Goal: Information Seeking & Learning: Learn about a topic

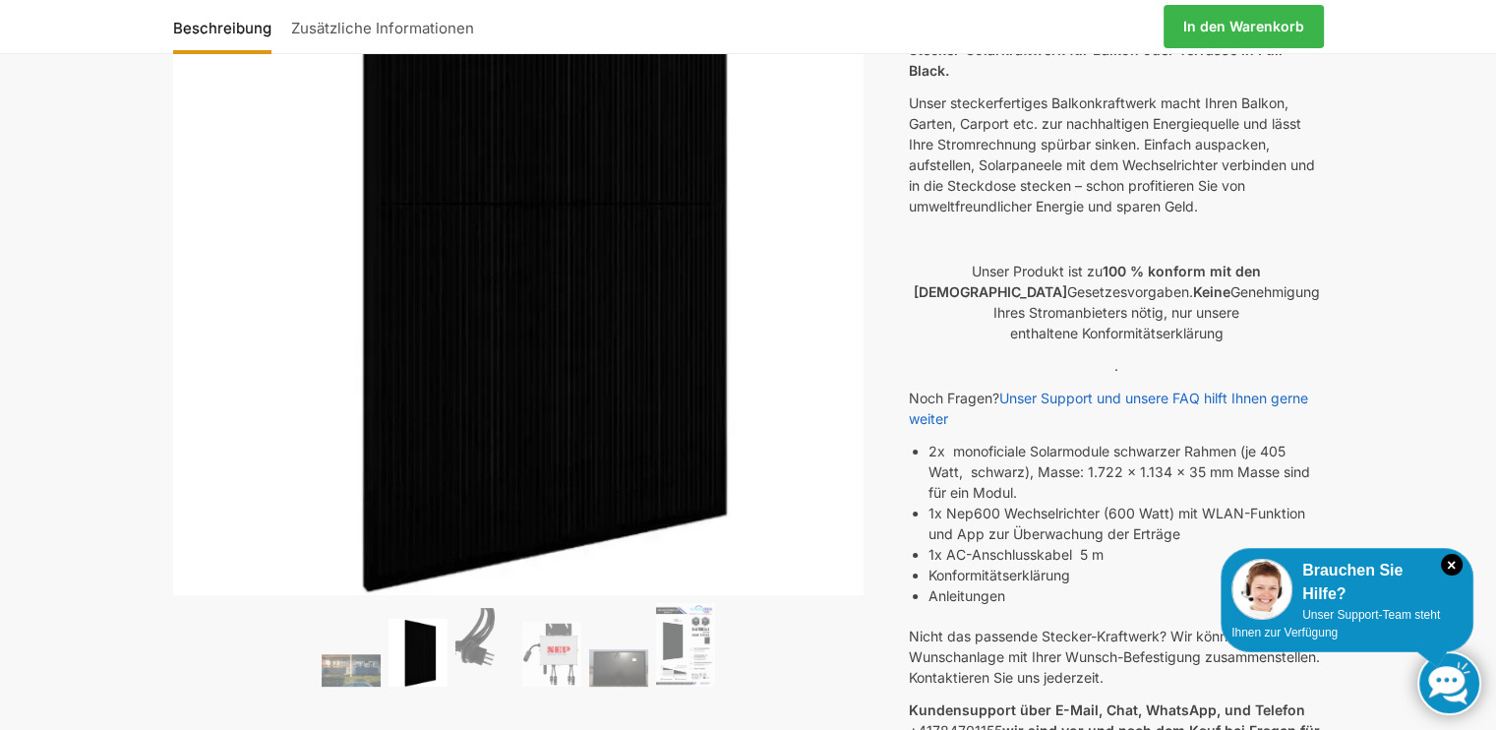
scroll to position [338, 0]
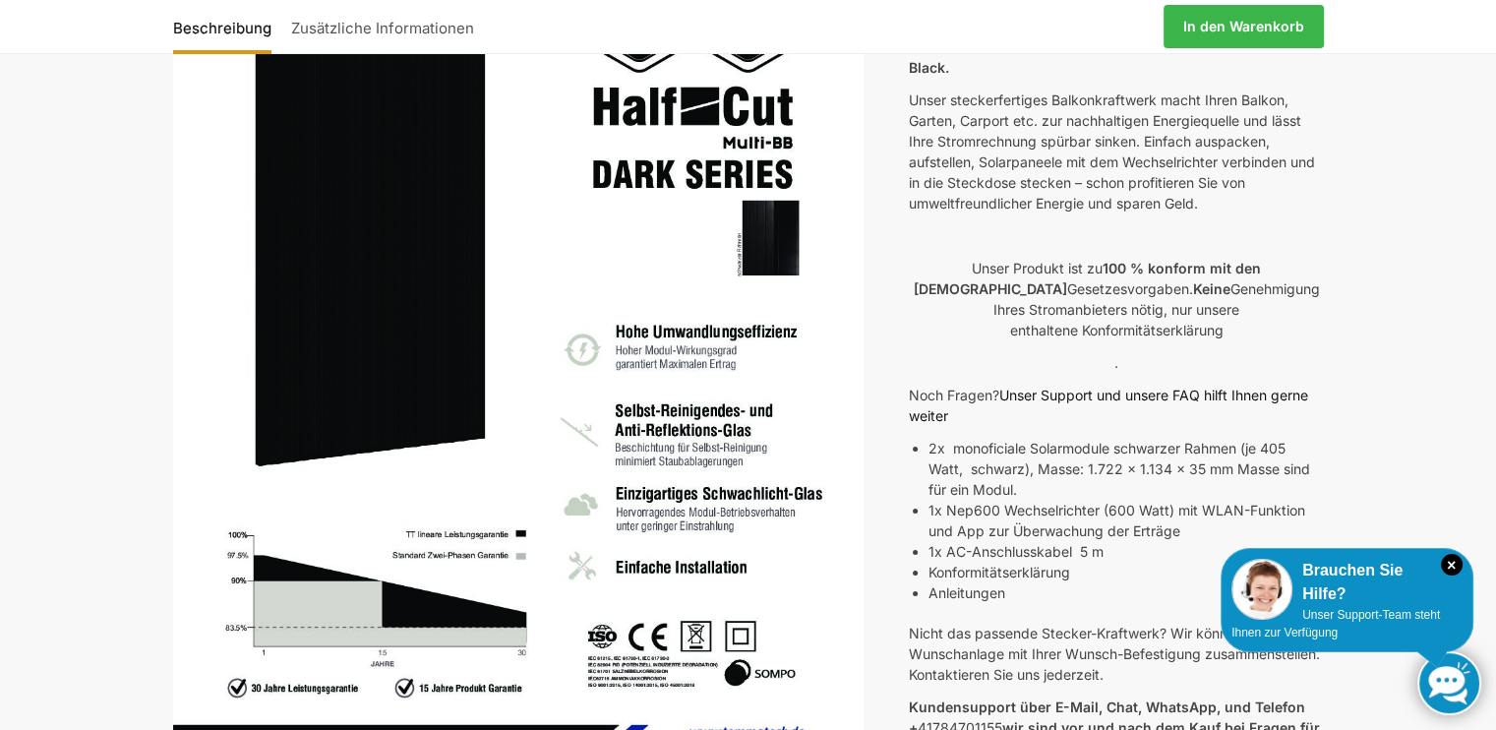
click at [1295, 387] on link "Unser Support und unsere FAQ hilft Ihnen gerne weiter" at bounding box center [1108, 405] width 399 height 37
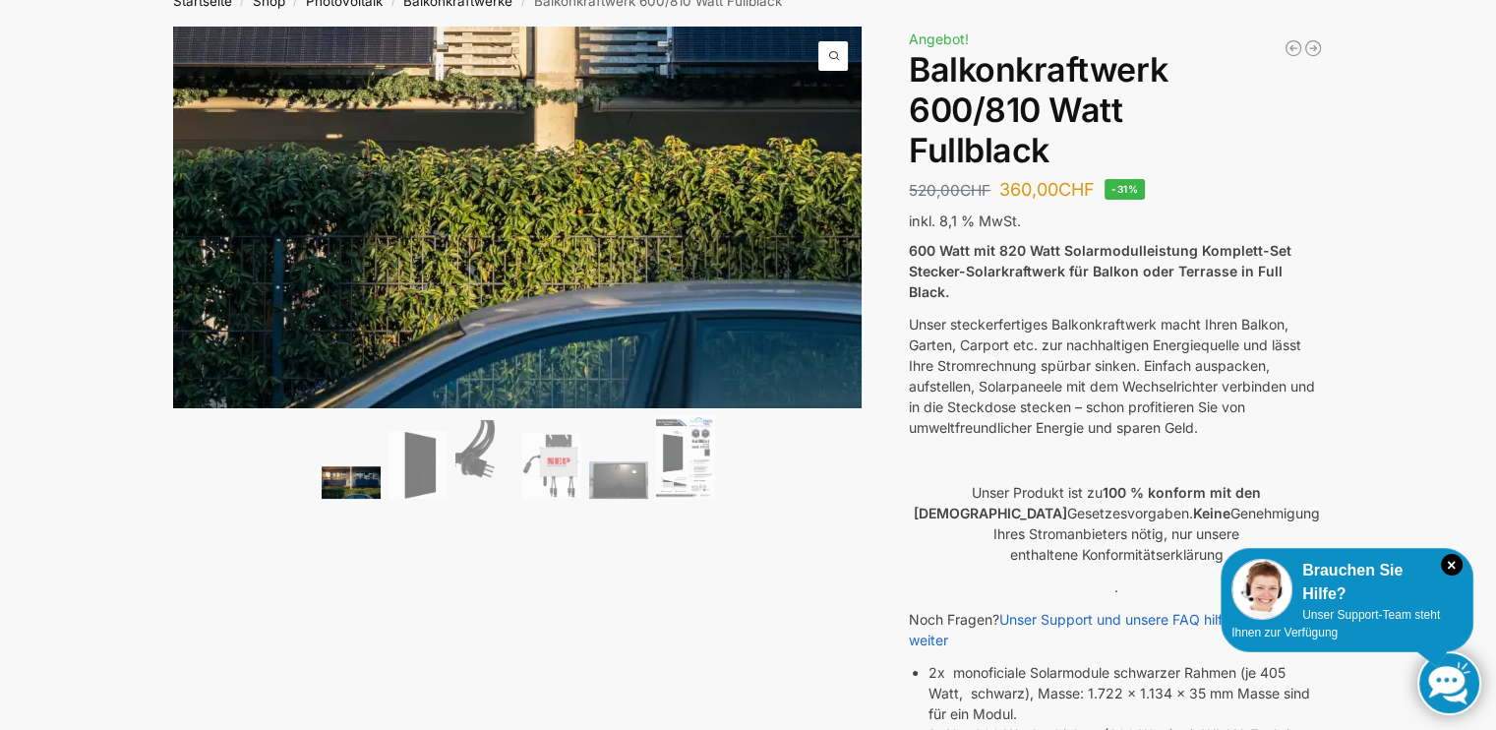
scroll to position [102, 0]
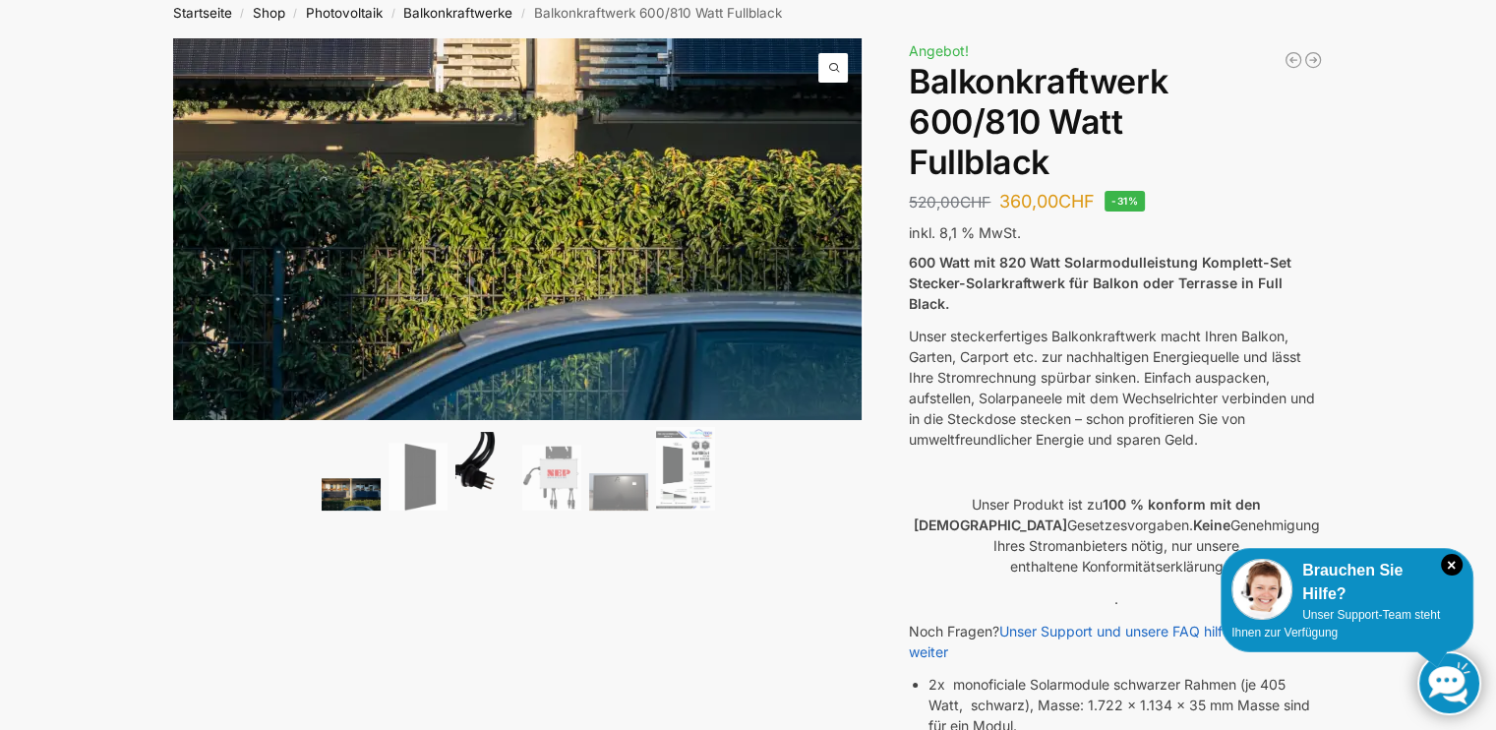
click at [422, 489] on img at bounding box center [418, 477] width 59 height 68
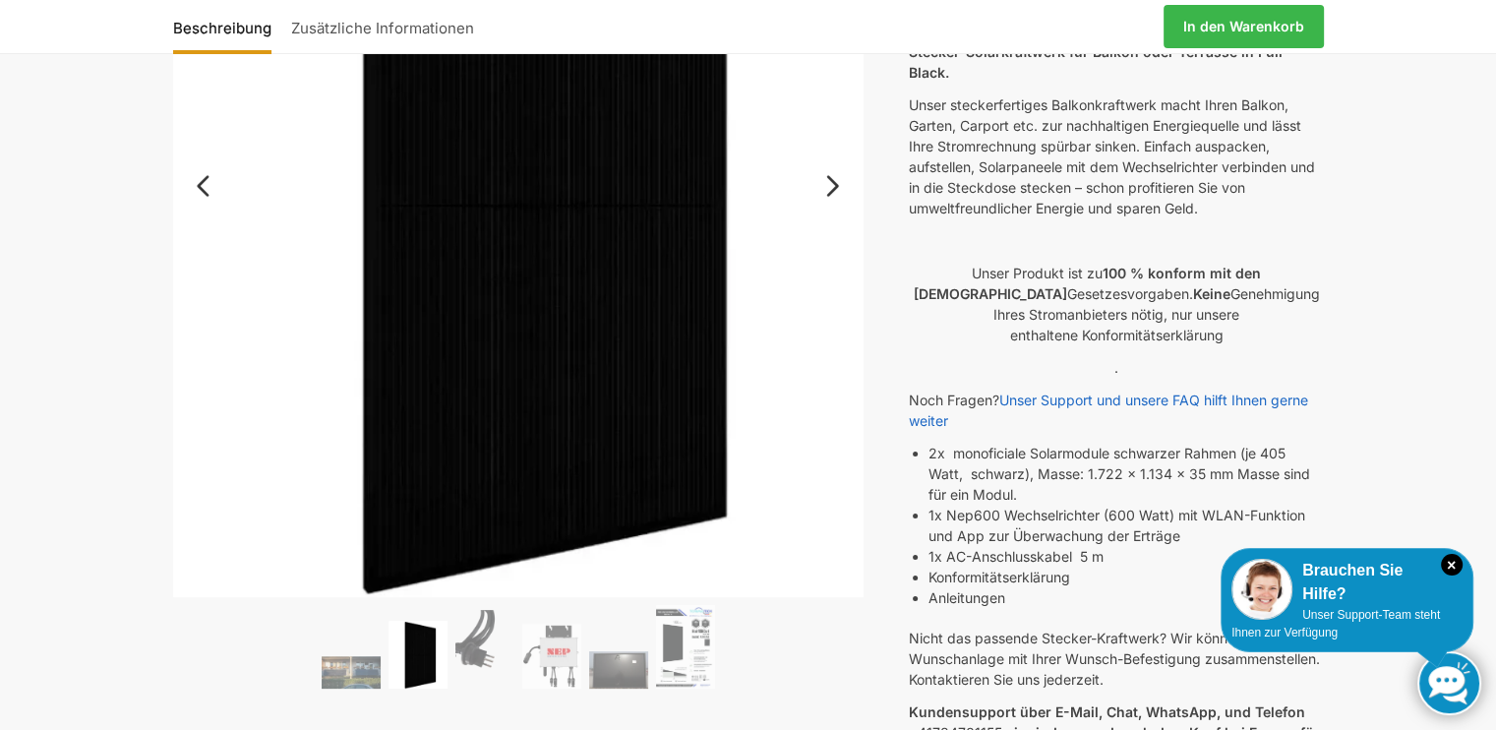
scroll to position [334, 0]
click at [694, 641] on img at bounding box center [685, 646] width 59 height 84
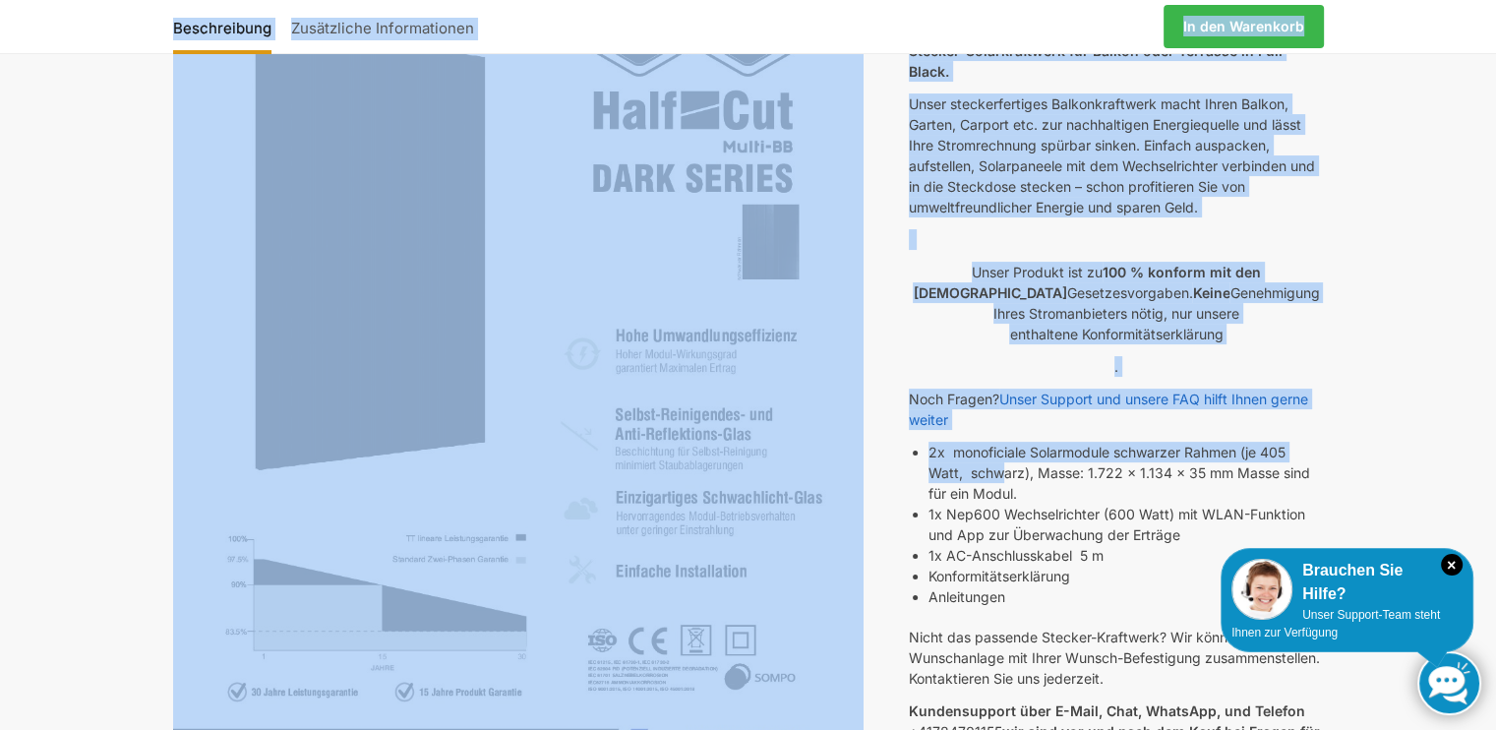
drag, startPoint x: 877, startPoint y: 381, endPoint x: 996, endPoint y: 456, distance: 141.1
click at [996, 456] on div "🔍 Previous Next Beschreibung Zusätzliche Informationen 520,00 CHF Ursprüngliche…" at bounding box center [749, 449] width 1234 height 1287
click at [996, 456] on li "2x monoficiale Solarmodule schwarzer Rahmen (je 405 Watt, schwarz), Masse: 1.72…" at bounding box center [1126, 473] width 394 height 62
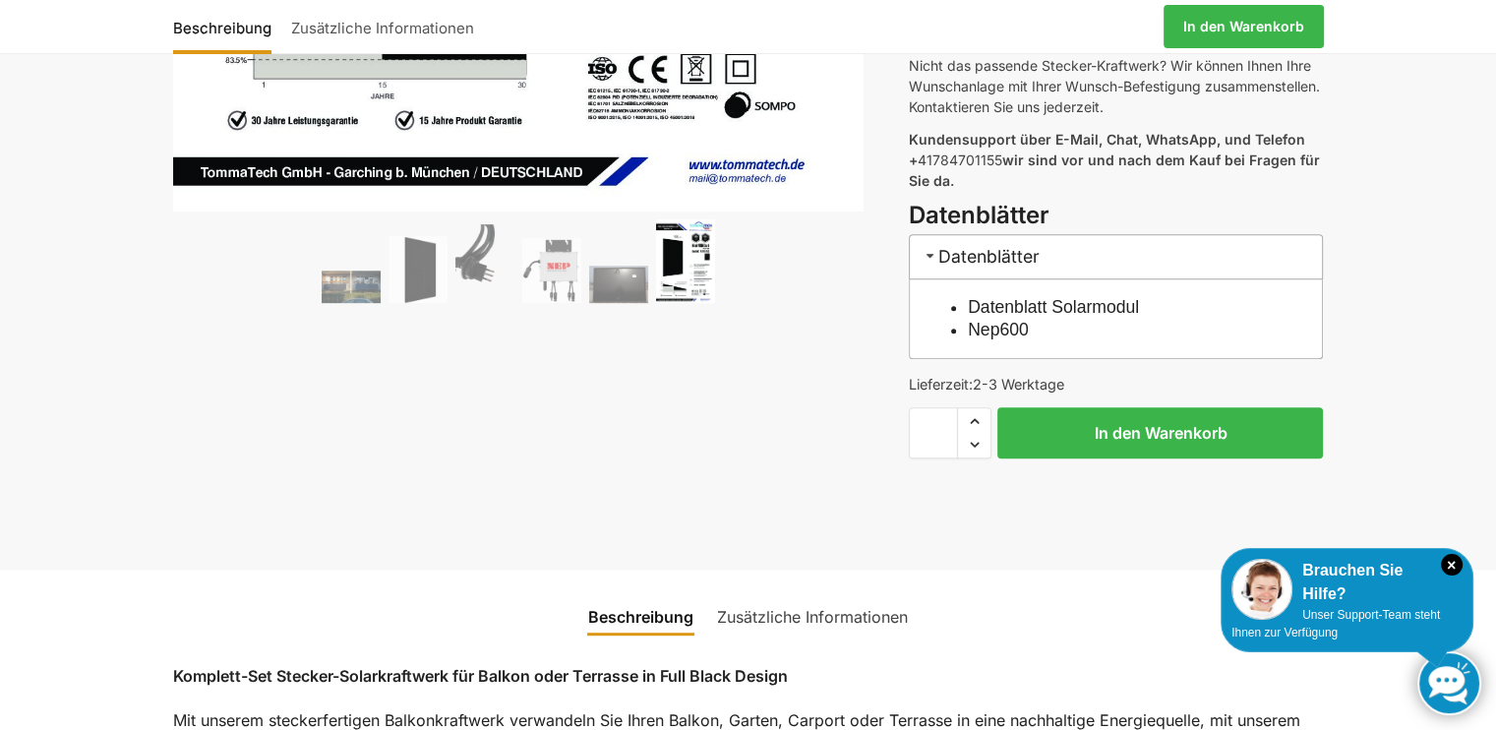
scroll to position [909, 0]
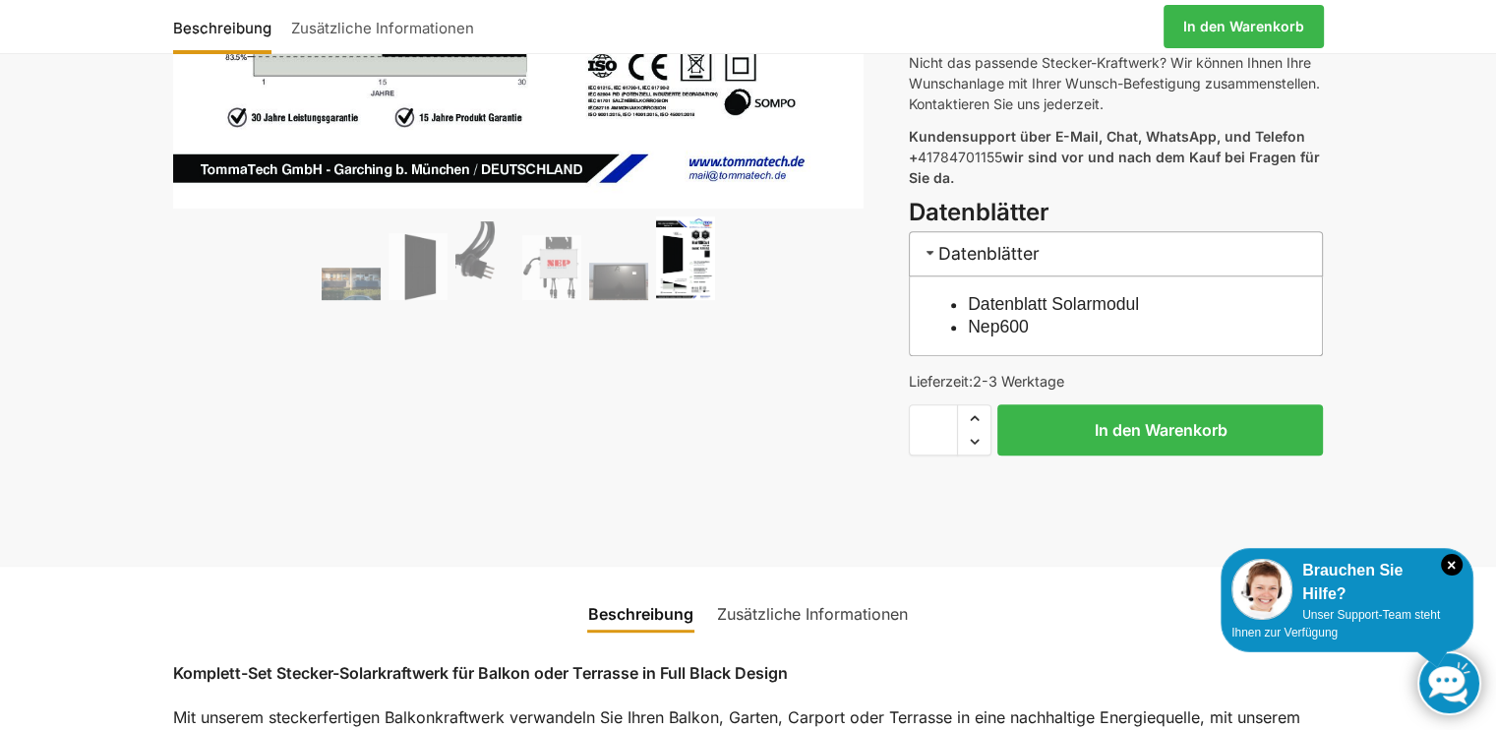
click at [351, 257] on ol at bounding box center [518, 261] width 691 height 90
click at [327, 282] on img at bounding box center [351, 284] width 59 height 32
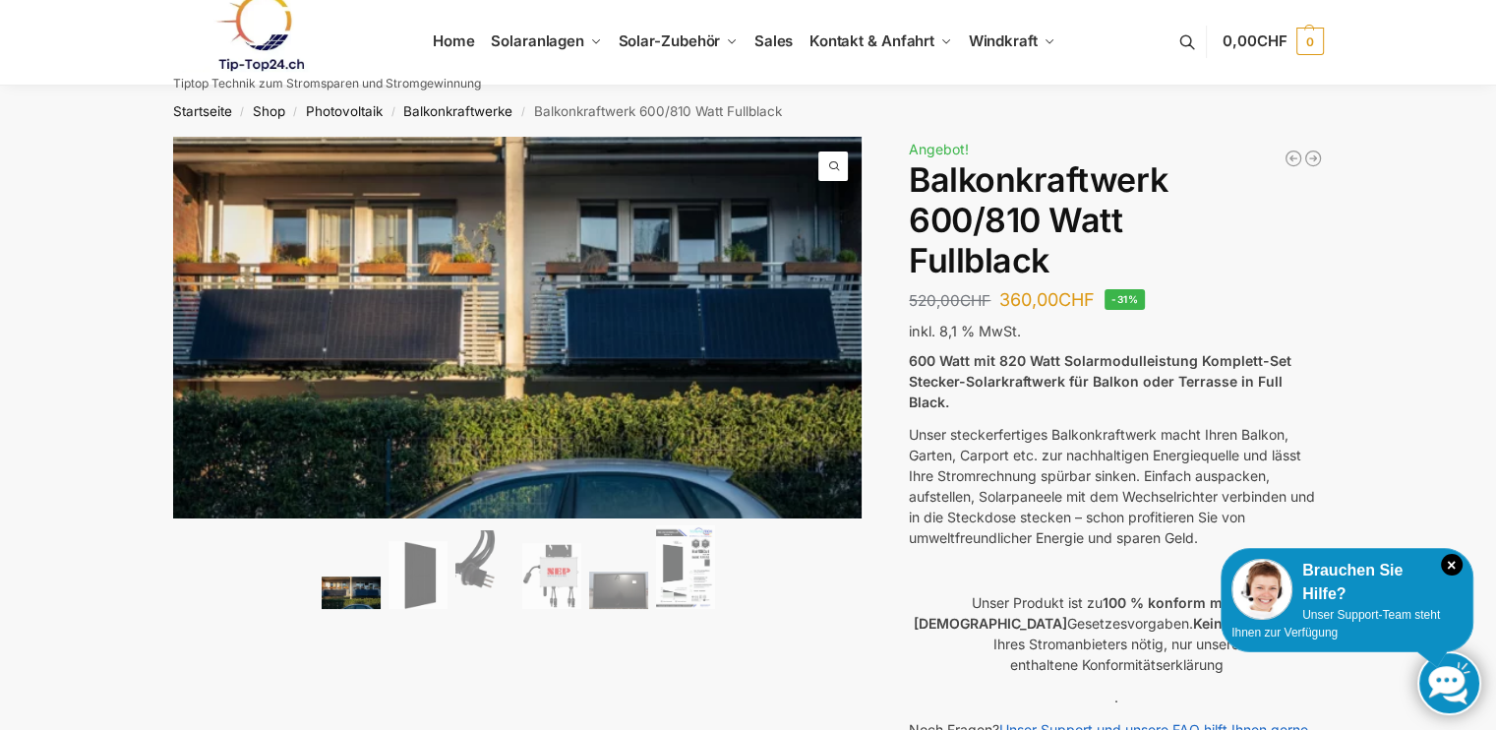
scroll to position [0, 0]
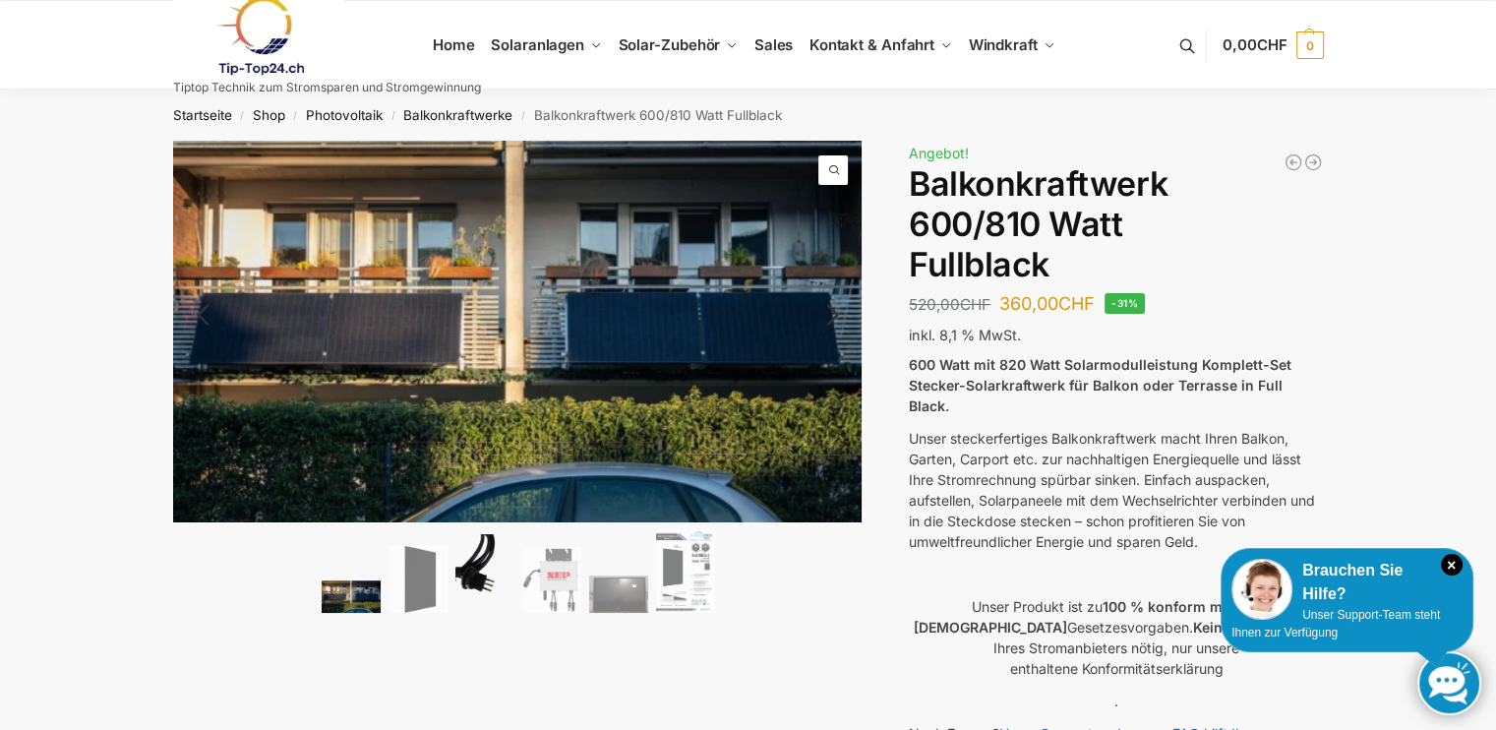
click at [484, 566] on img at bounding box center [484, 573] width 59 height 79
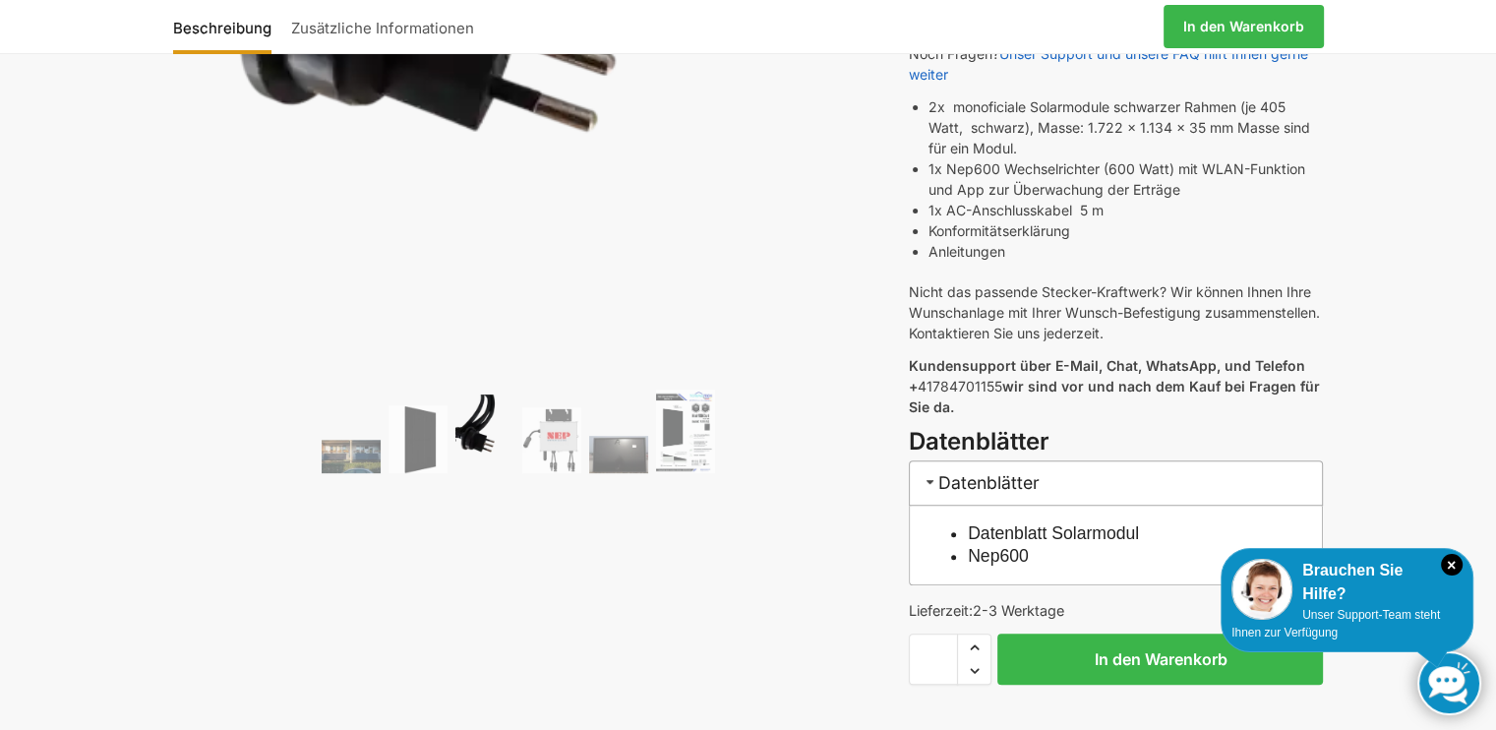
scroll to position [719, 0]
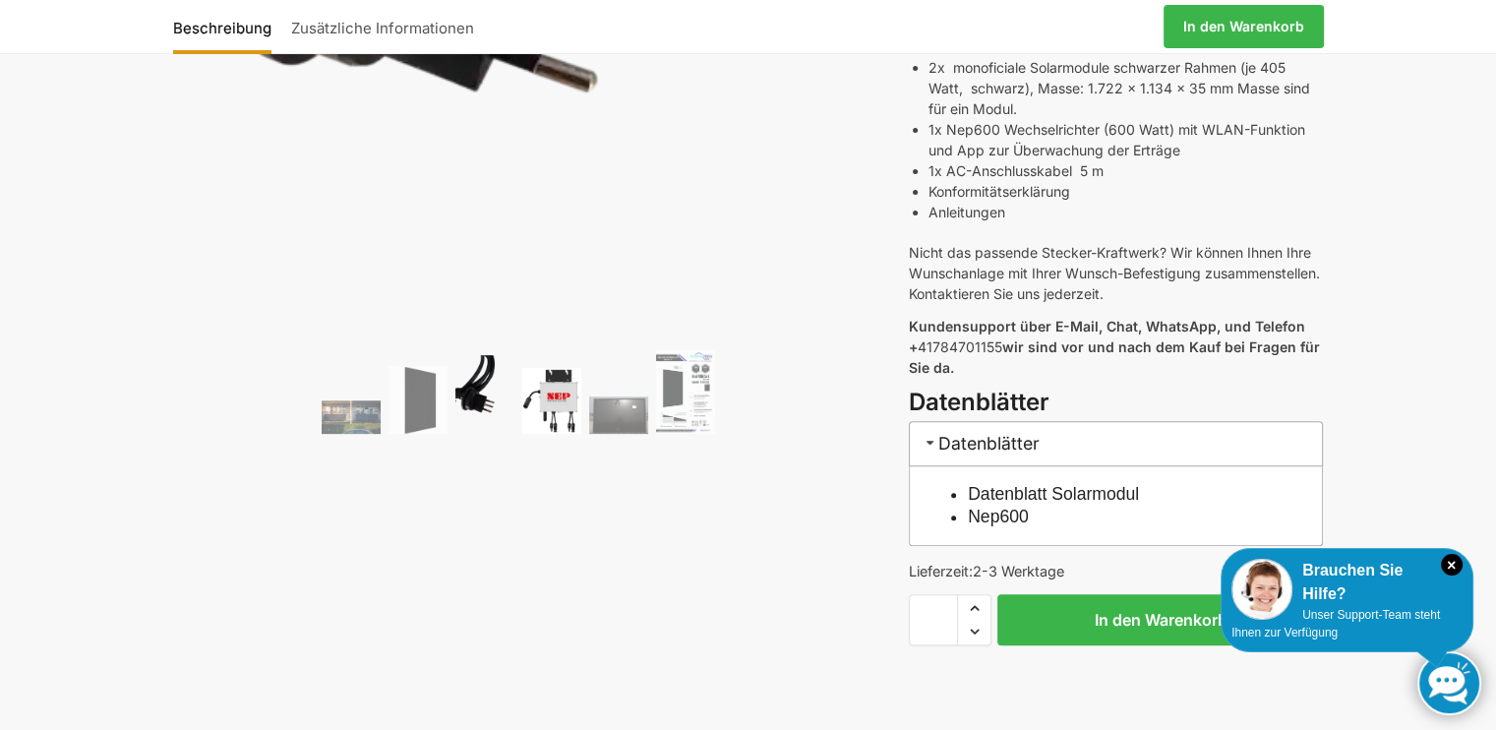
click at [574, 368] on img at bounding box center [551, 400] width 59 height 65
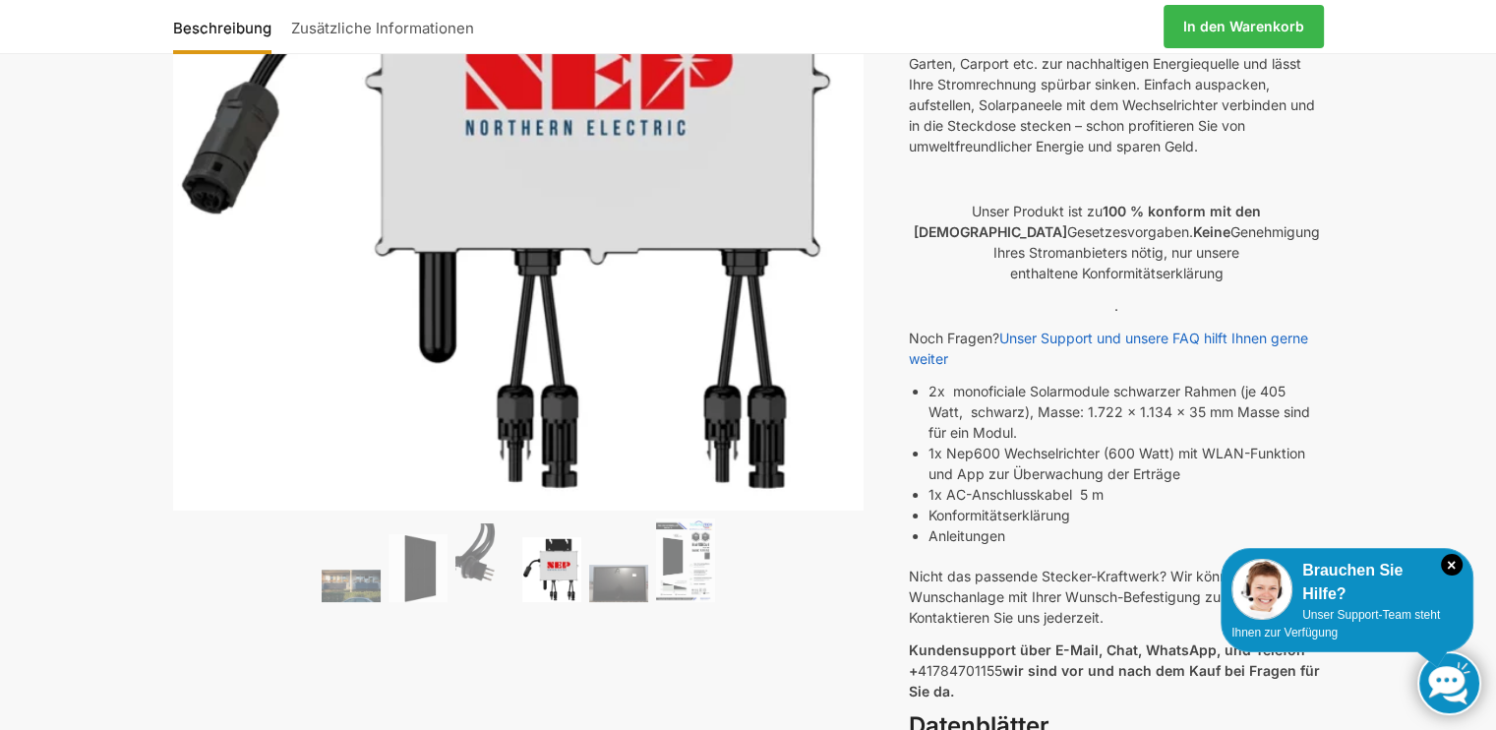
scroll to position [397, 0]
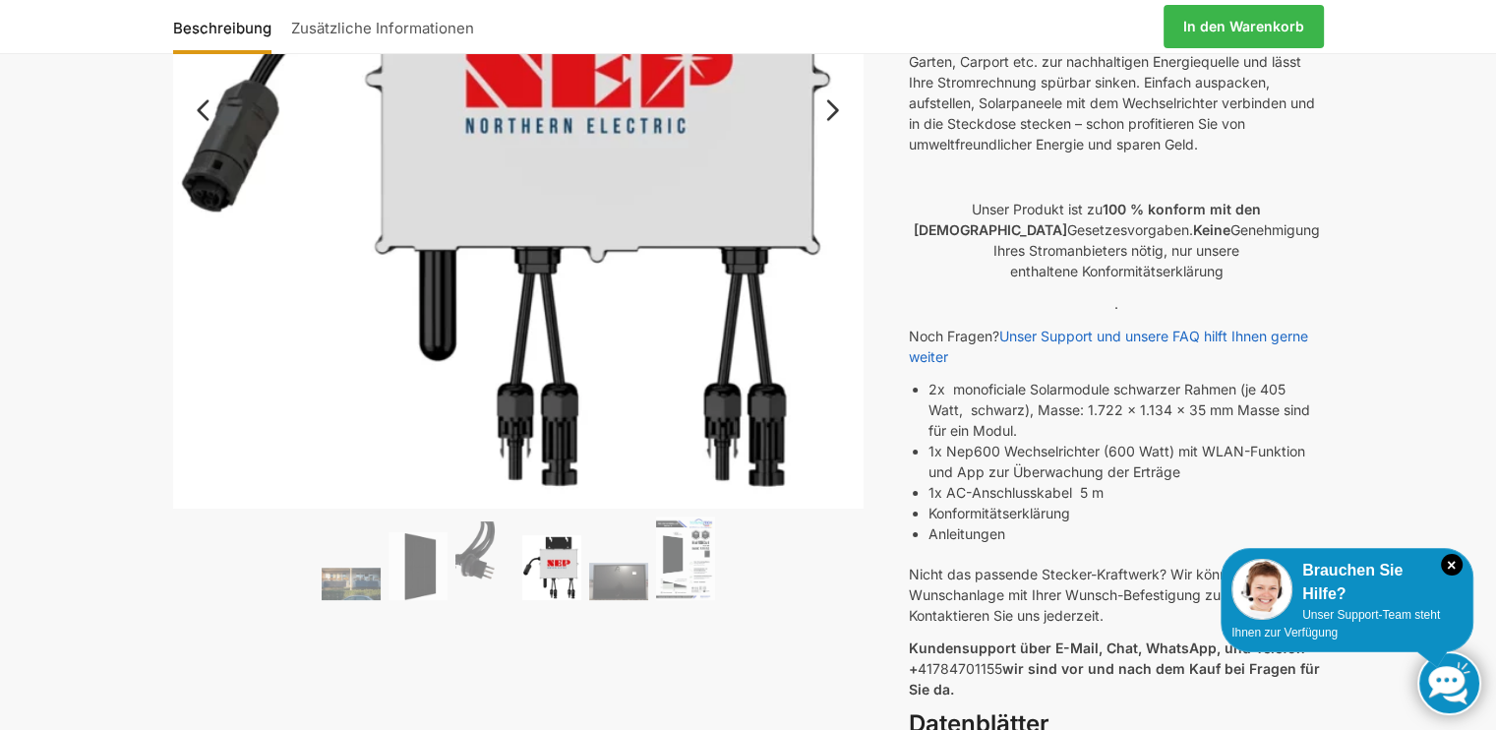
click at [634, 551] on ol at bounding box center [518, 561] width 691 height 90
click at [607, 554] on ol at bounding box center [518, 561] width 691 height 90
click at [609, 573] on img at bounding box center [618, 581] width 59 height 37
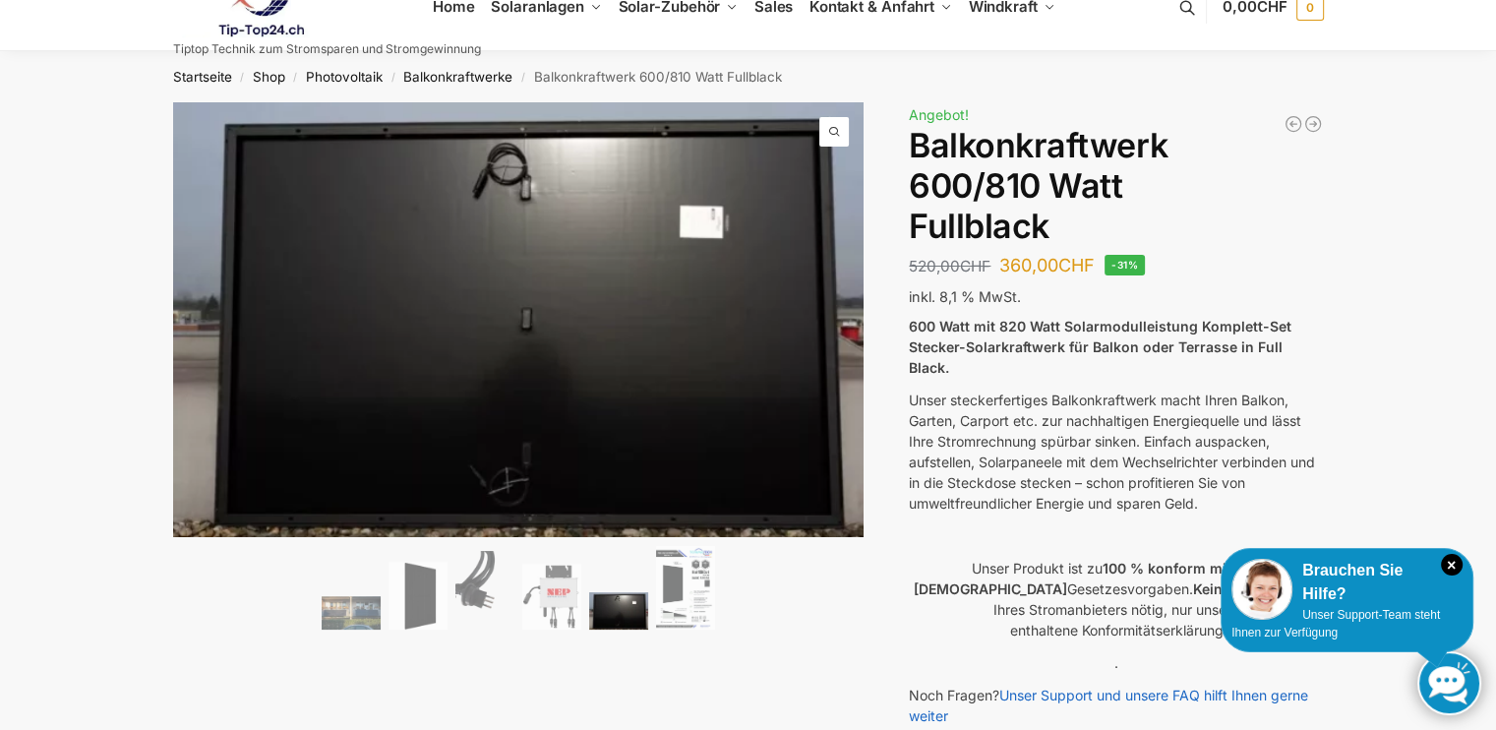
scroll to position [31, 0]
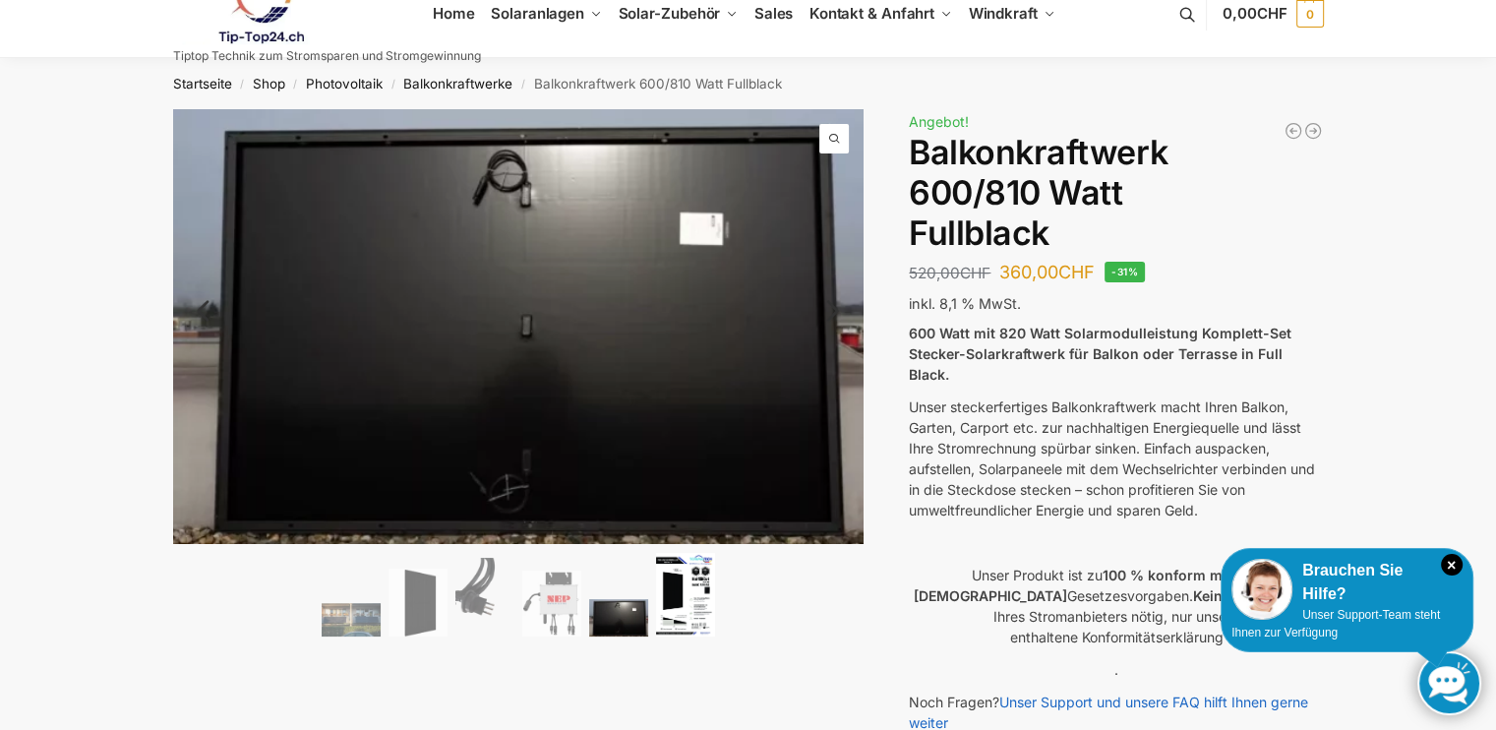
click at [685, 580] on img at bounding box center [685, 595] width 59 height 84
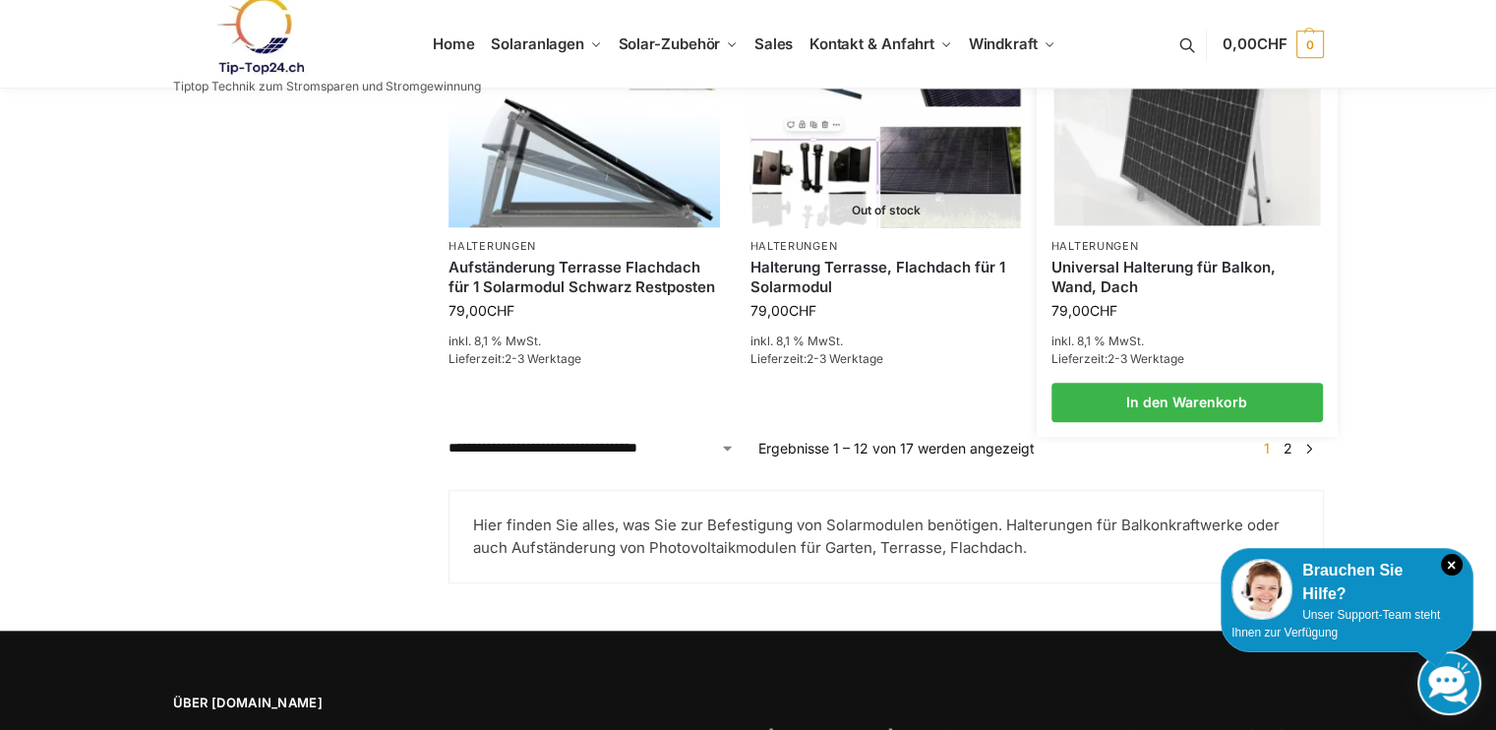
scroll to position [1853, 0]
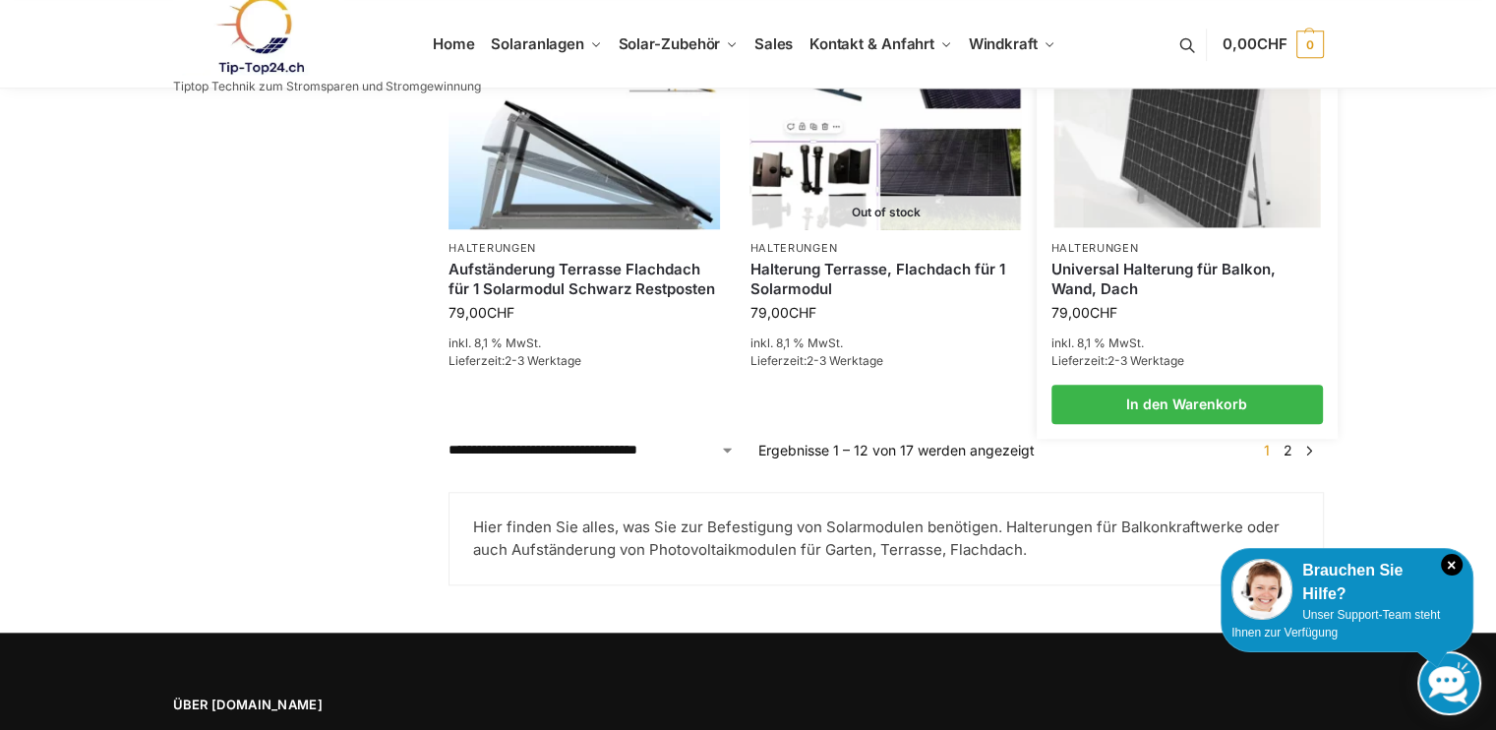
click at [1196, 271] on link "Universal Halterung für Balkon, Wand, Dach" at bounding box center [1188, 279] width 272 height 38
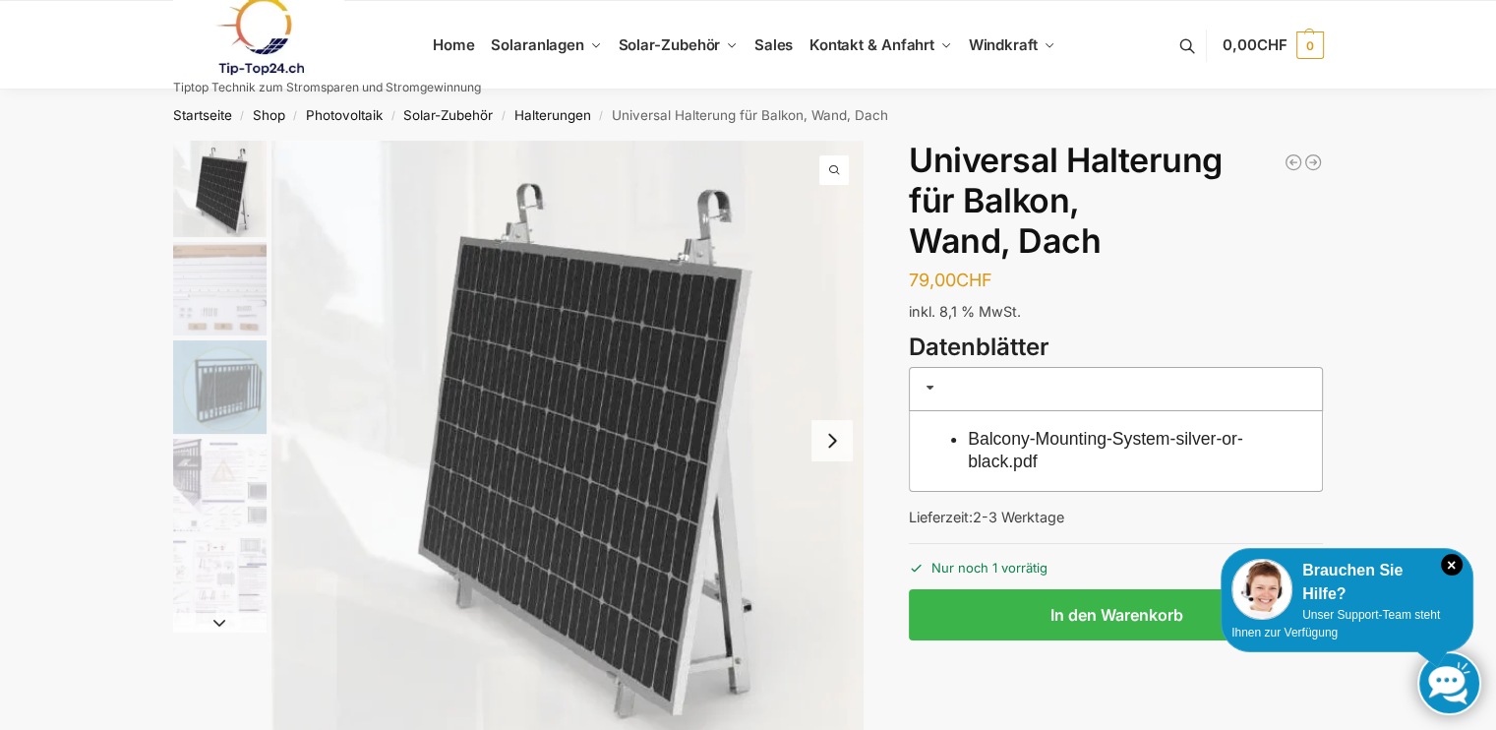
click at [837, 431] on button "Next slide" at bounding box center [832, 440] width 41 height 41
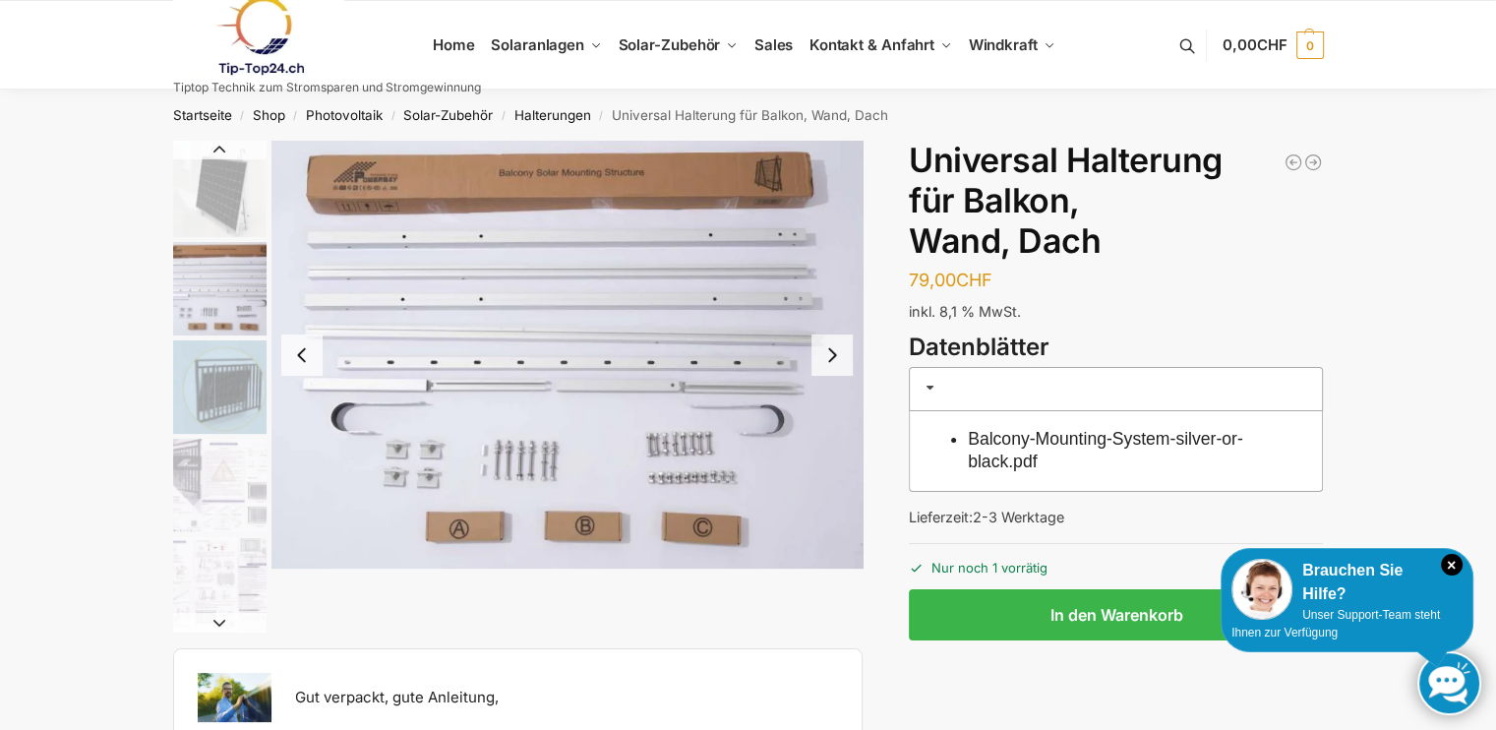
click at [298, 357] on button "Previous slide" at bounding box center [301, 354] width 41 height 41
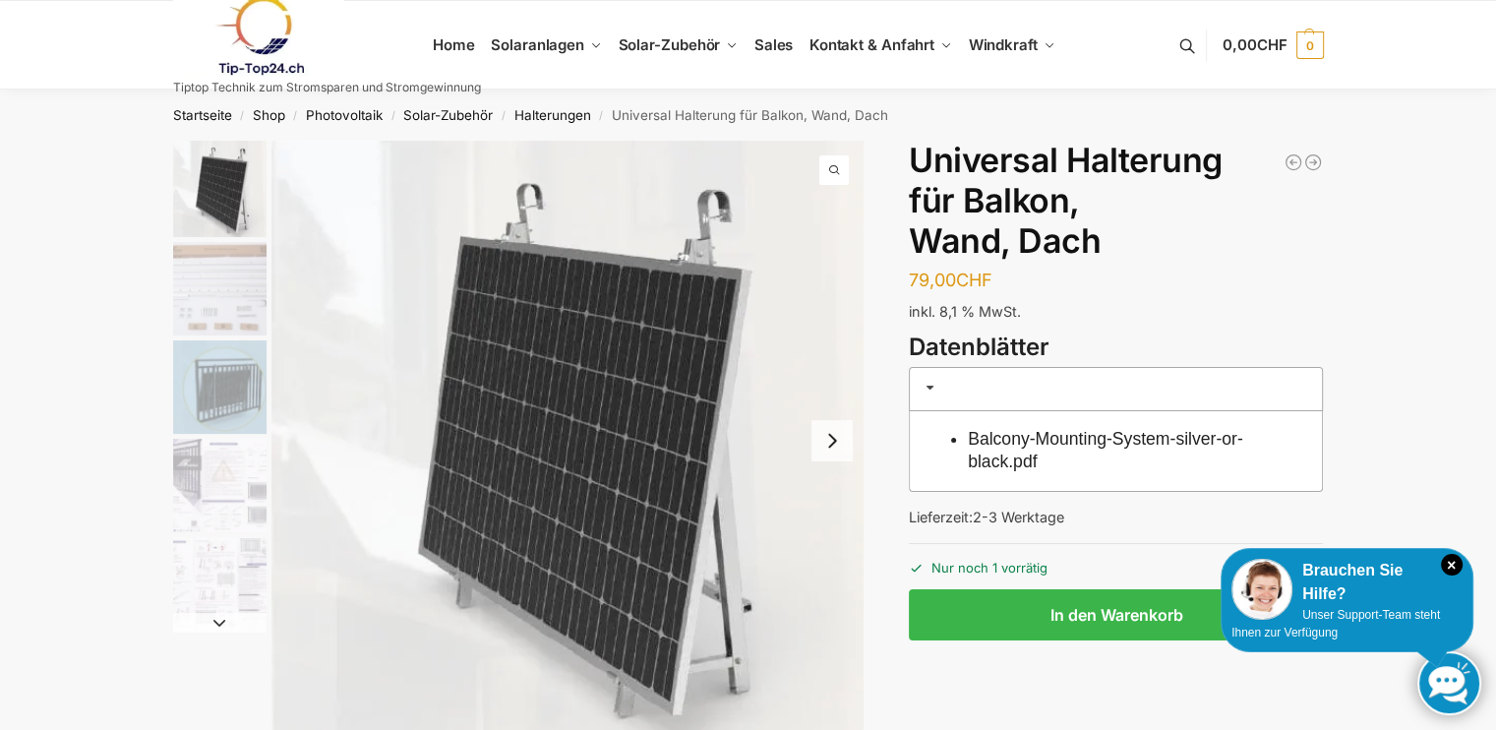
click at [834, 444] on button "Next slide" at bounding box center [832, 440] width 41 height 41
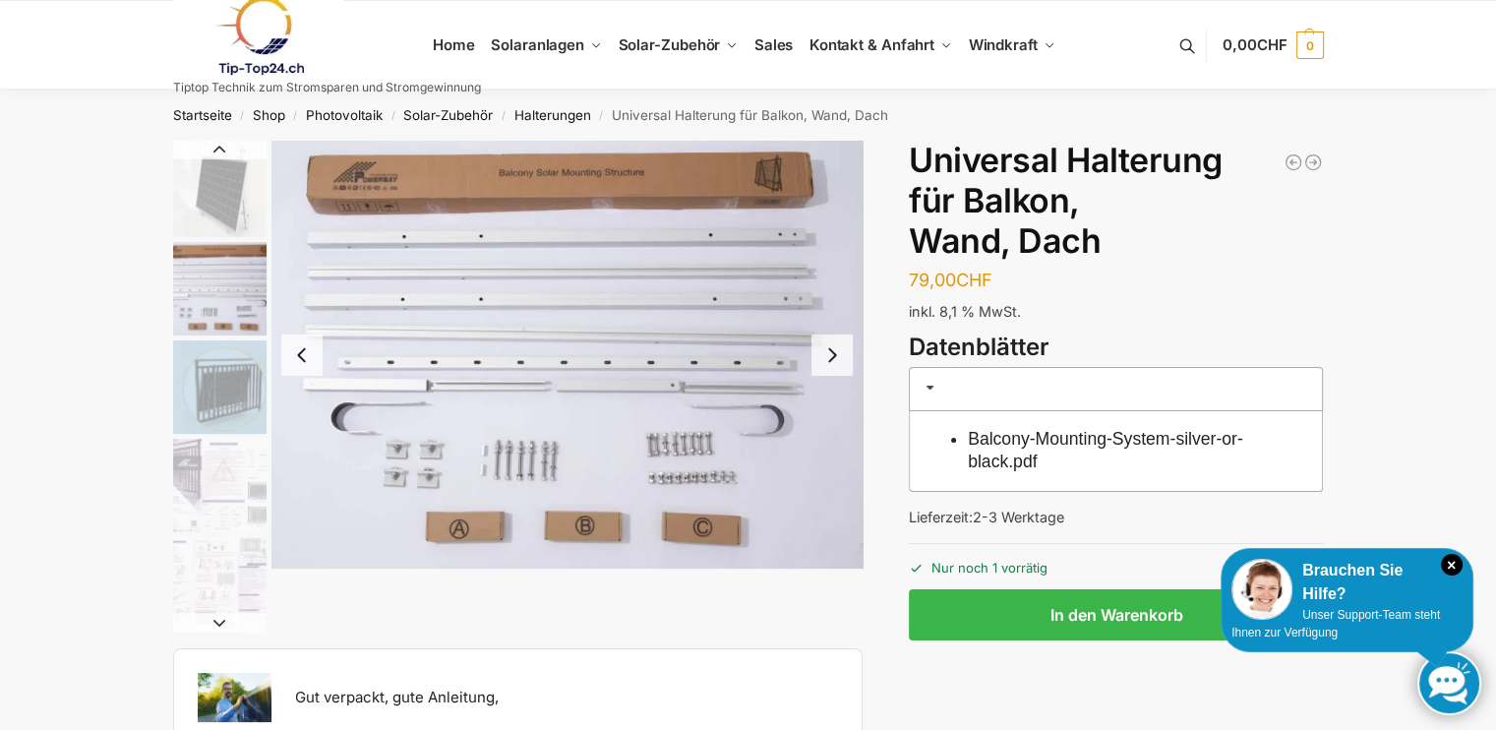
click at [823, 357] on button "Next slide" at bounding box center [832, 354] width 41 height 41
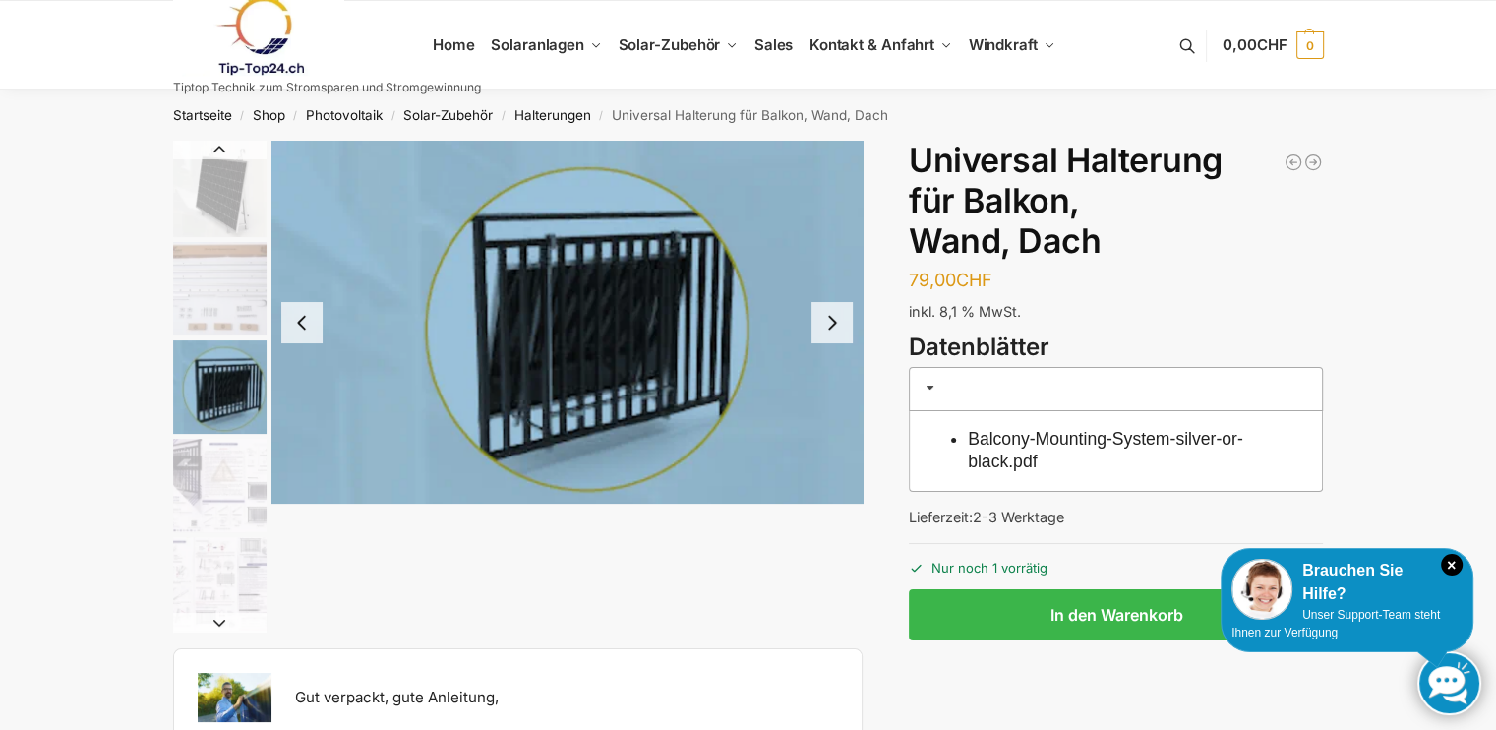
click at [825, 326] on button "Next slide" at bounding box center [832, 322] width 41 height 41
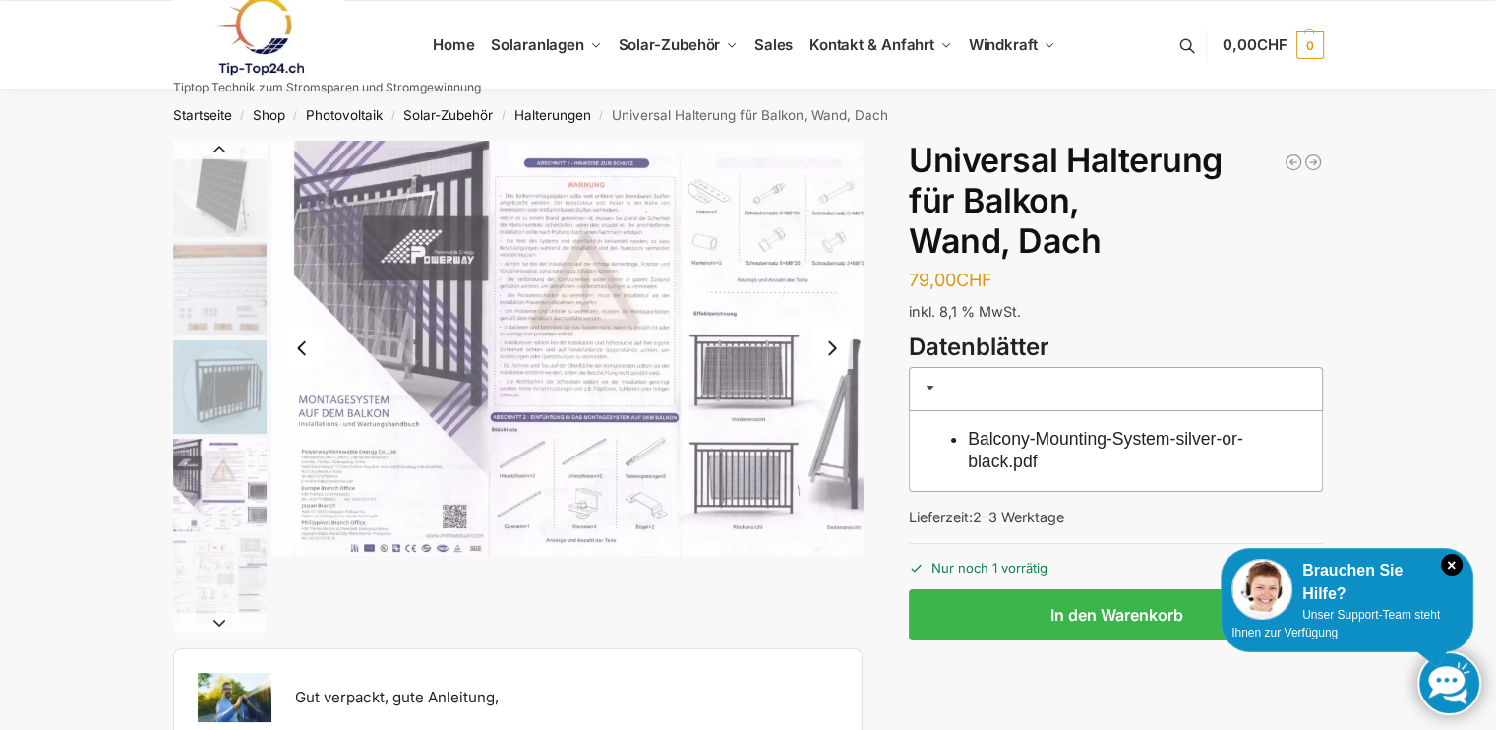
click at [840, 345] on button "Next slide" at bounding box center [832, 348] width 41 height 41
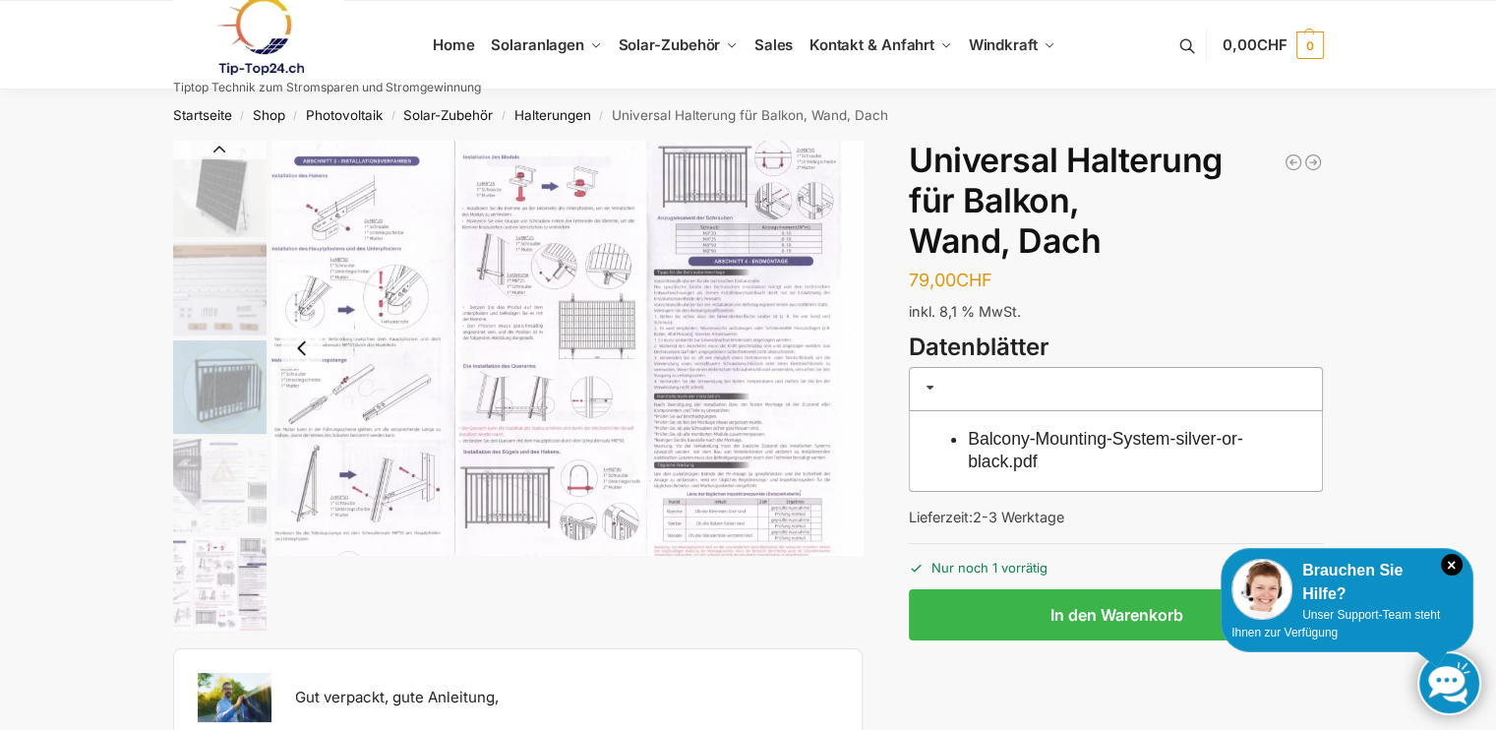
click at [299, 349] on button "Previous slide" at bounding box center [301, 348] width 41 height 41
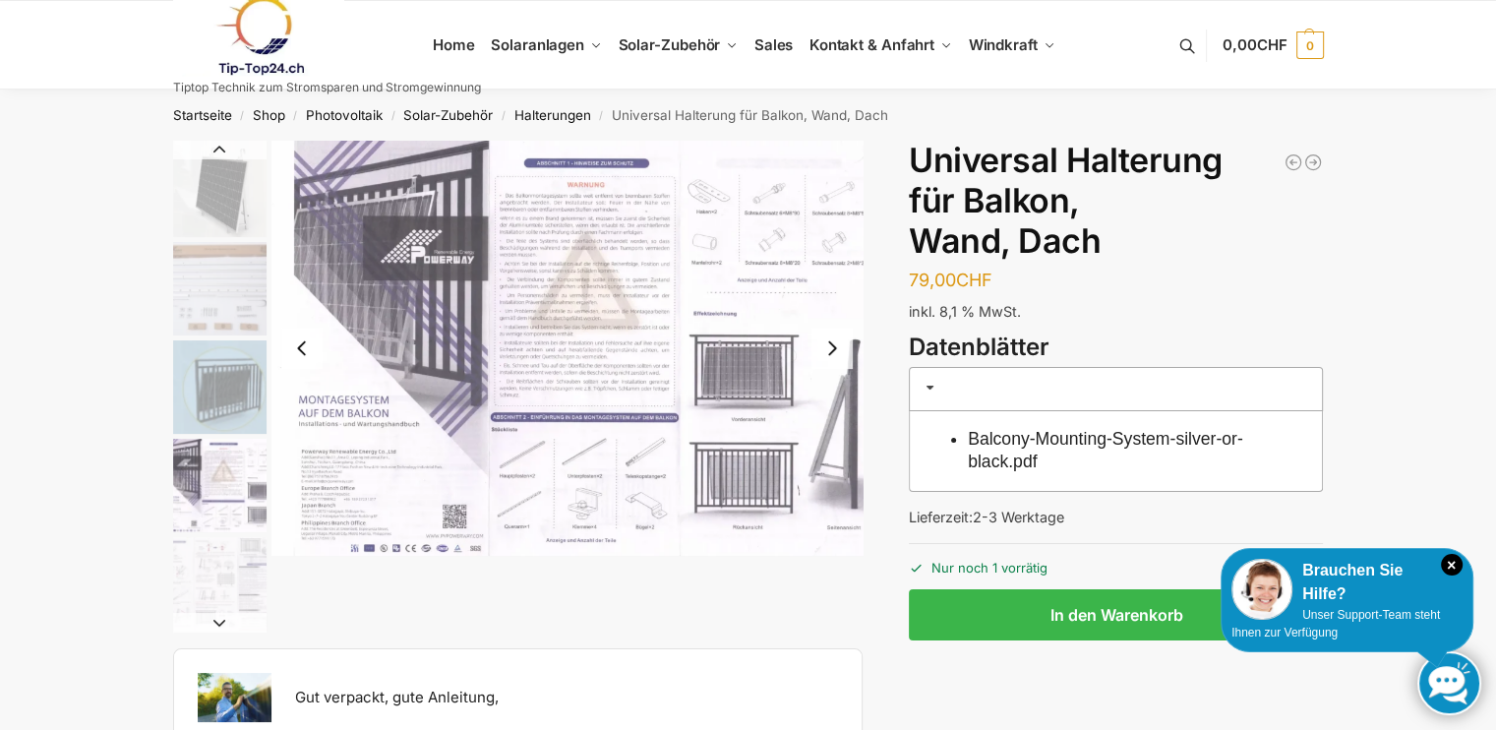
click at [299, 349] on button "Previous slide" at bounding box center [301, 348] width 41 height 41
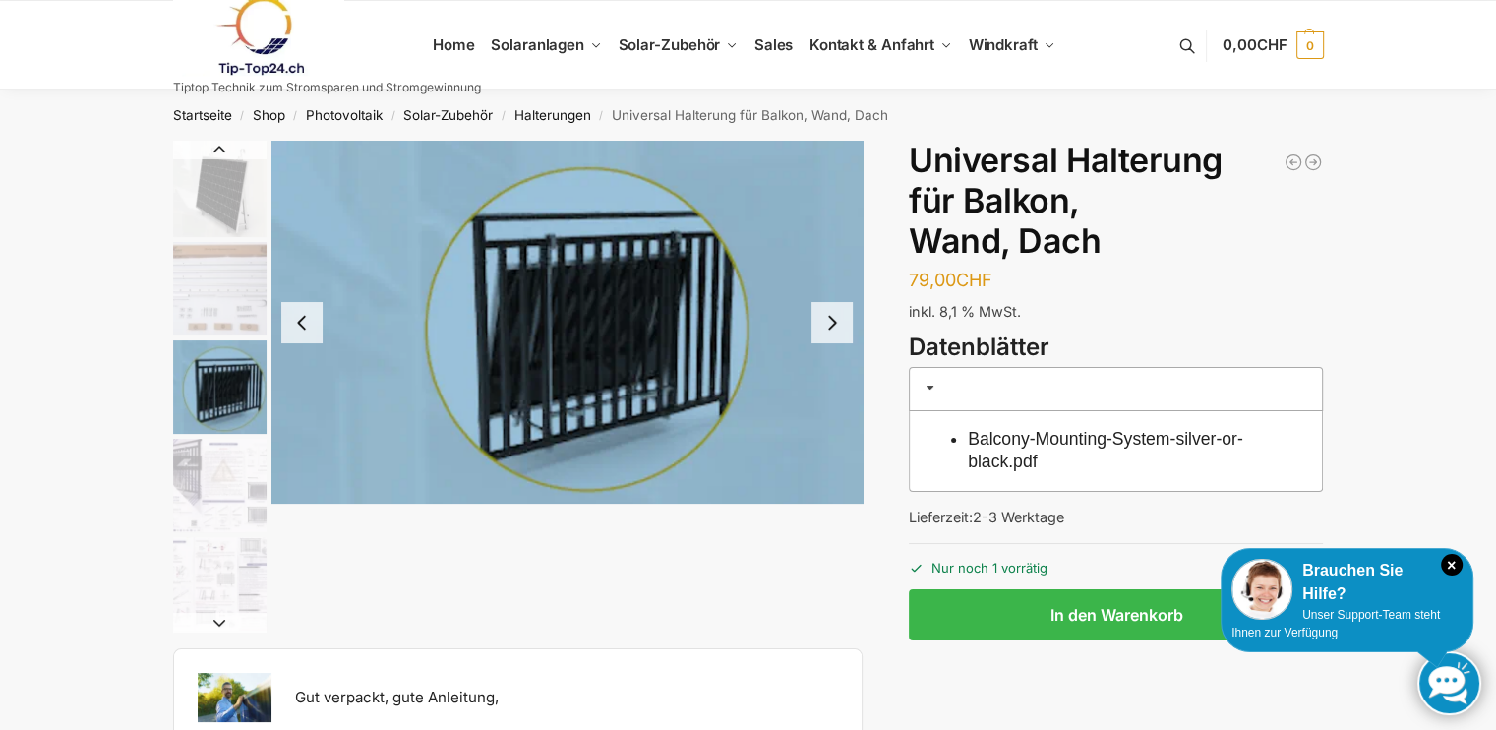
click at [299, 349] on div at bounding box center [568, 322] width 592 height 363
click at [299, 311] on button "Previous slide" at bounding box center [301, 322] width 41 height 41
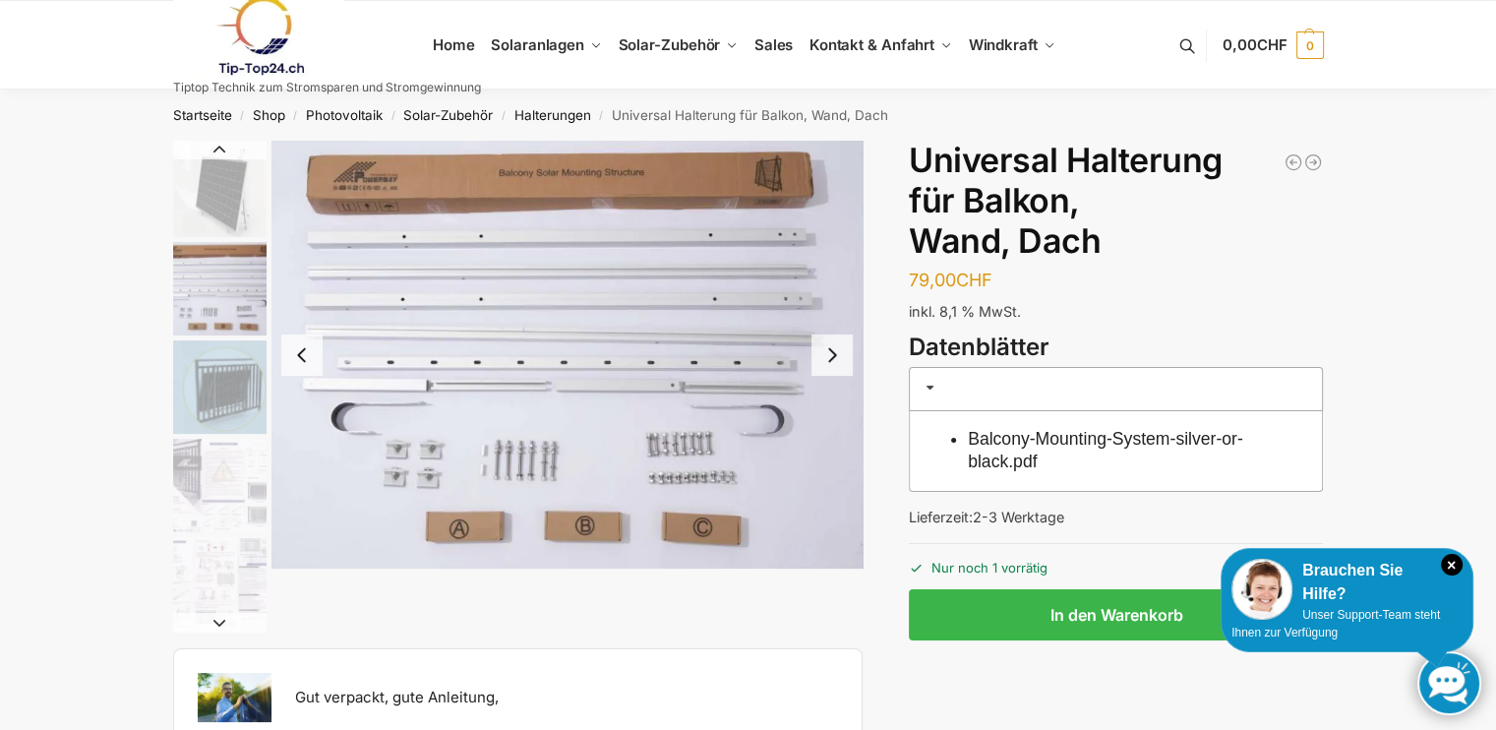
click at [289, 356] on button "Previous slide" at bounding box center [301, 354] width 41 height 41
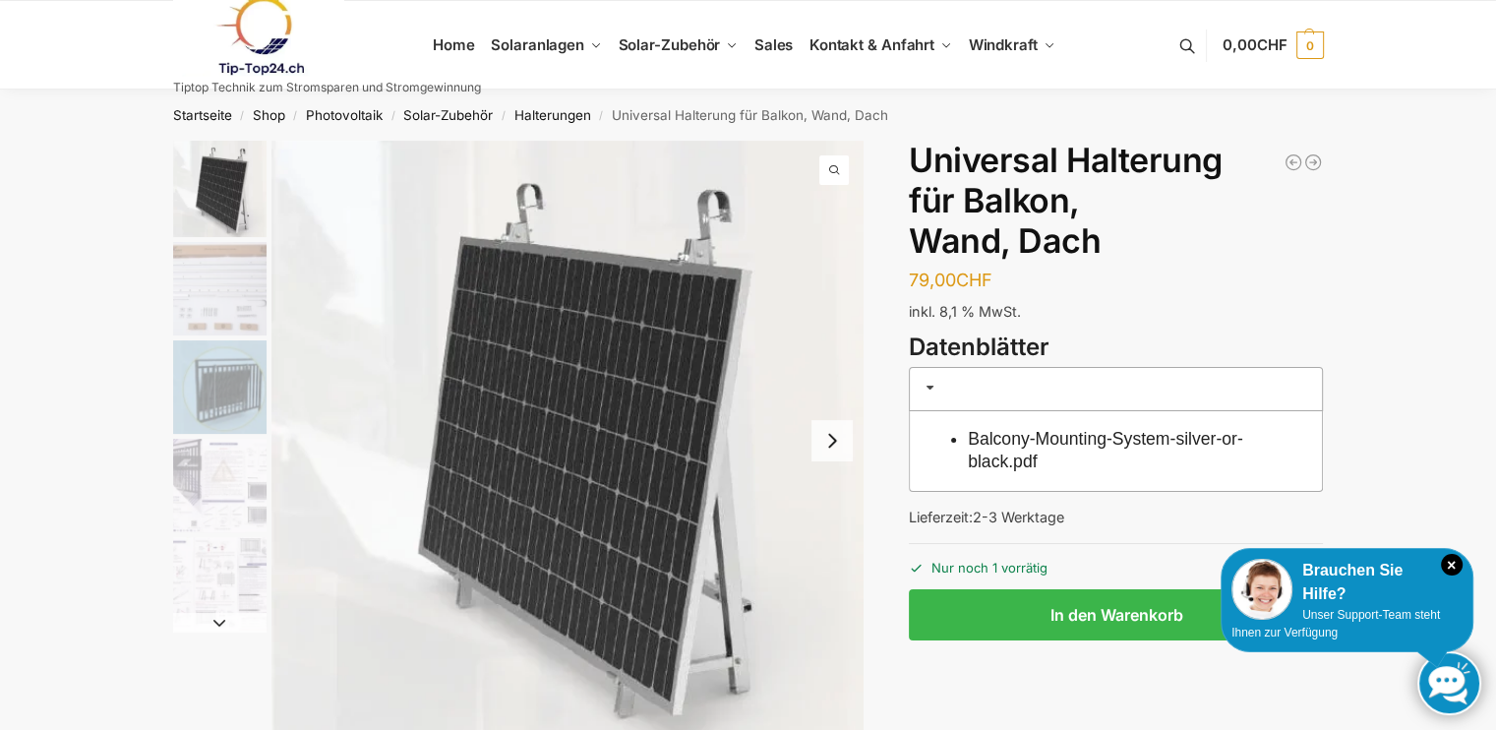
click at [527, 386] on img "1 / 5" at bounding box center [568, 440] width 592 height 599
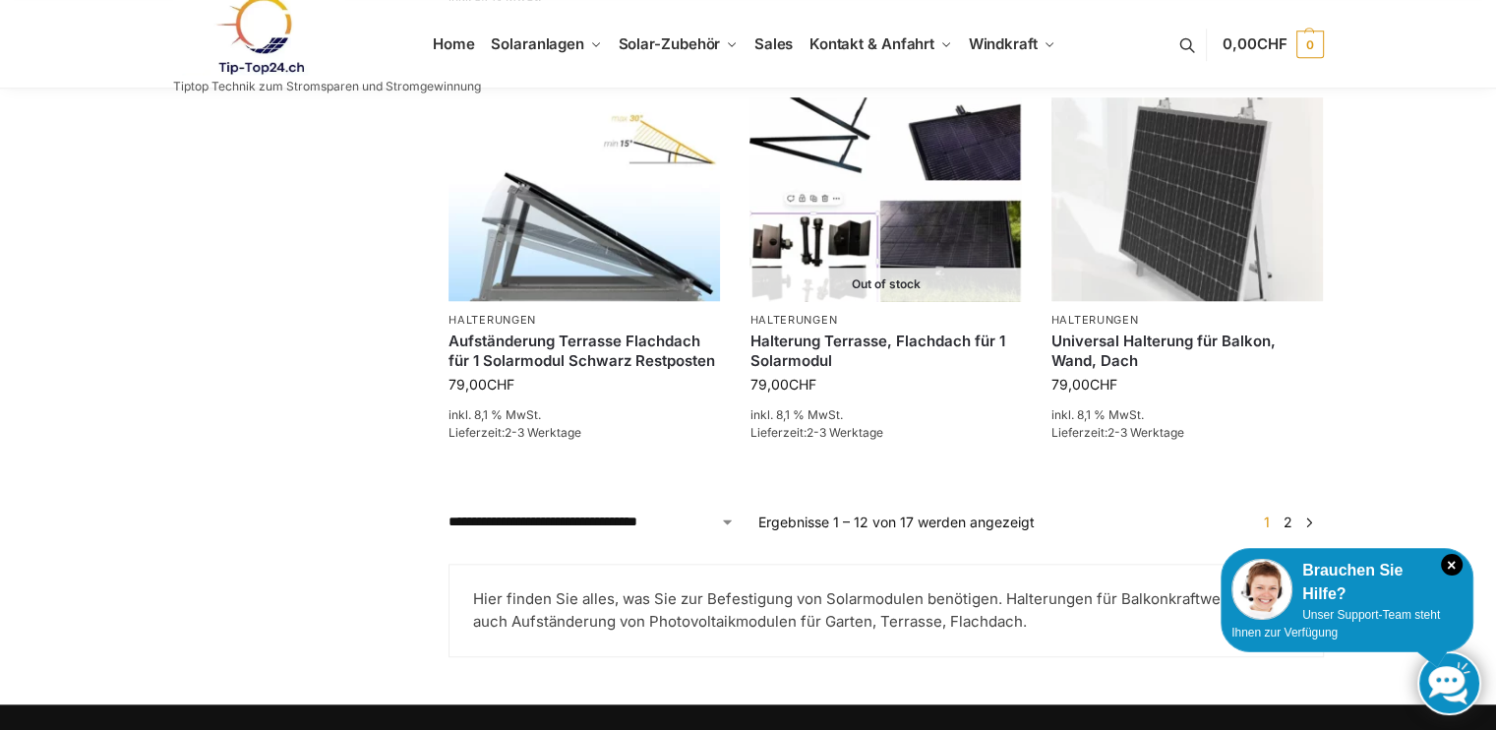
scroll to position [2058, 0]
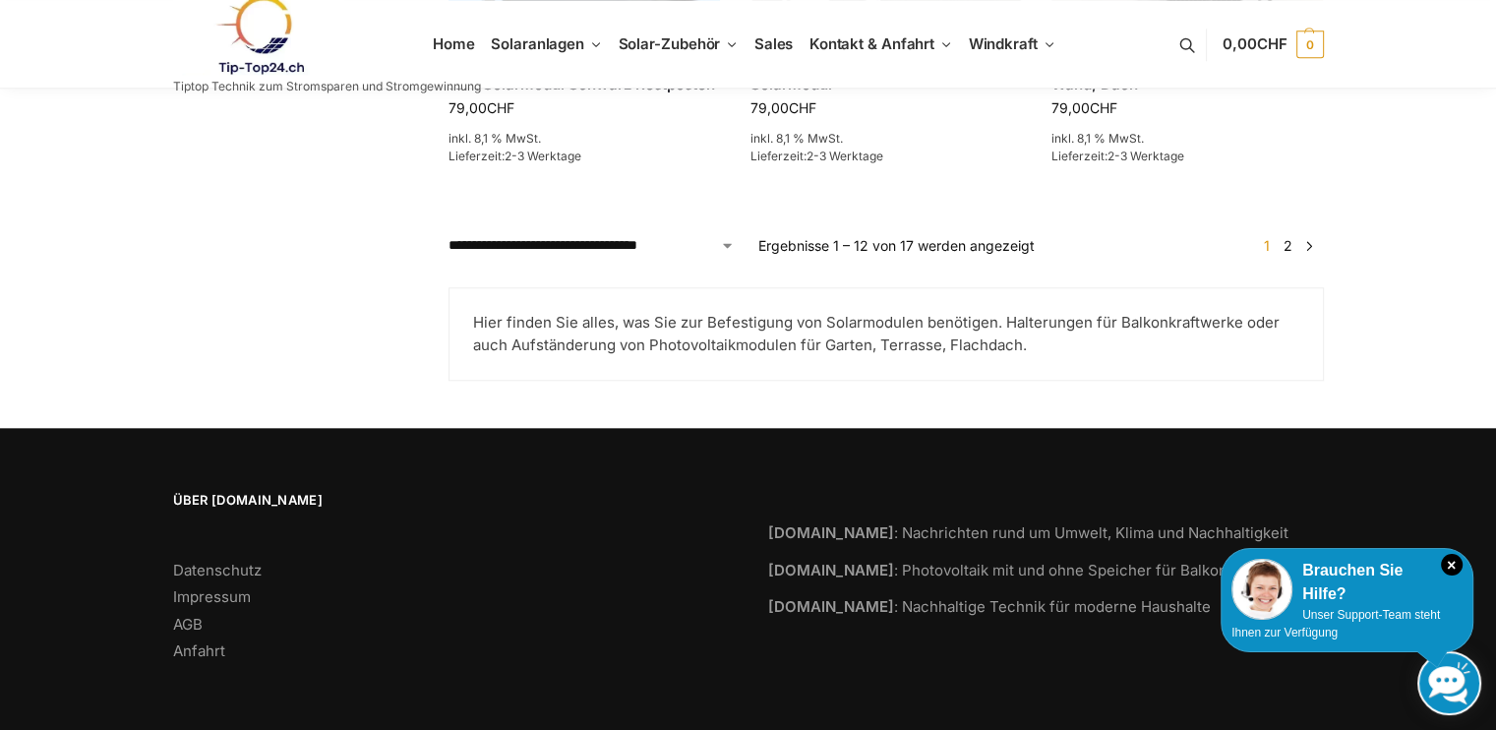
click at [1302, 248] on link "→" at bounding box center [1308, 245] width 15 height 21
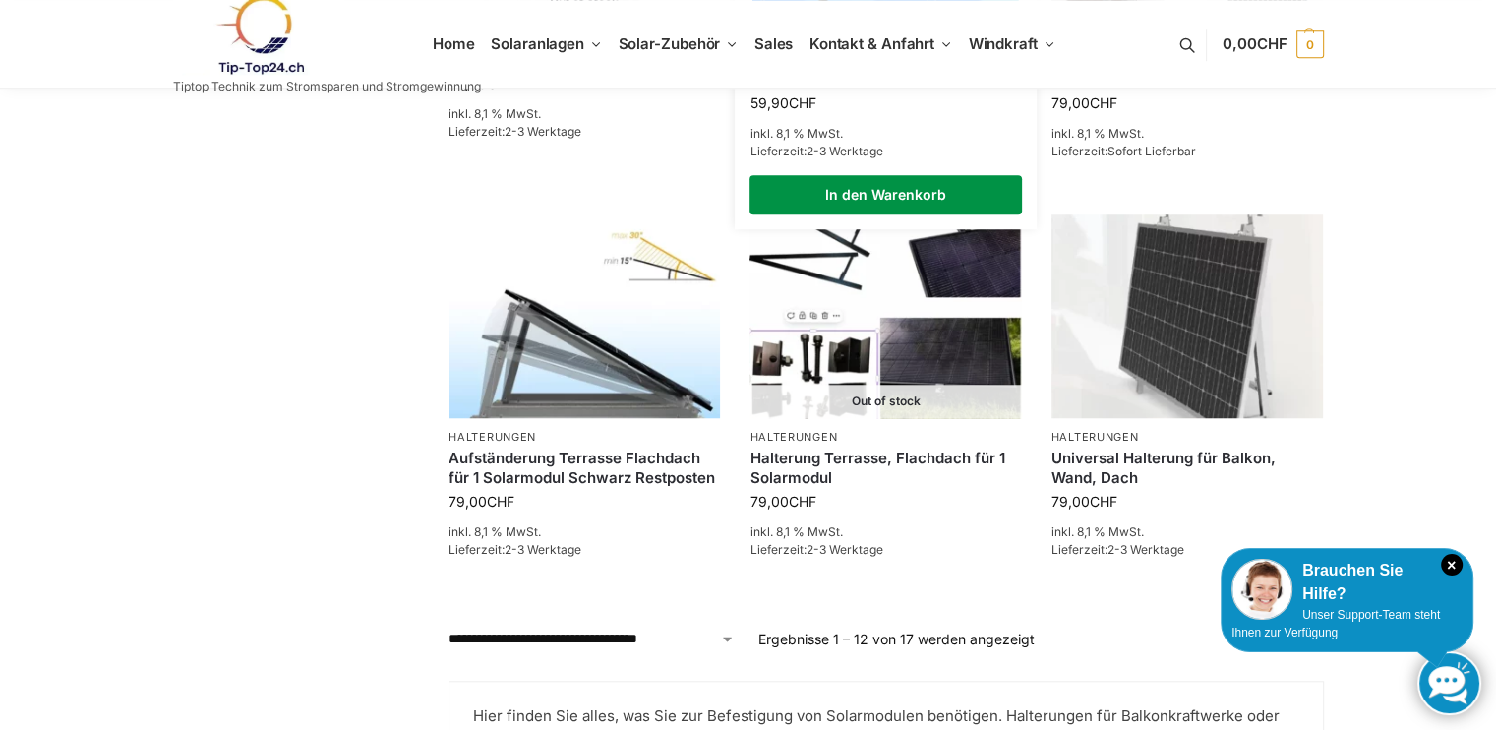
scroll to position [1668, 0]
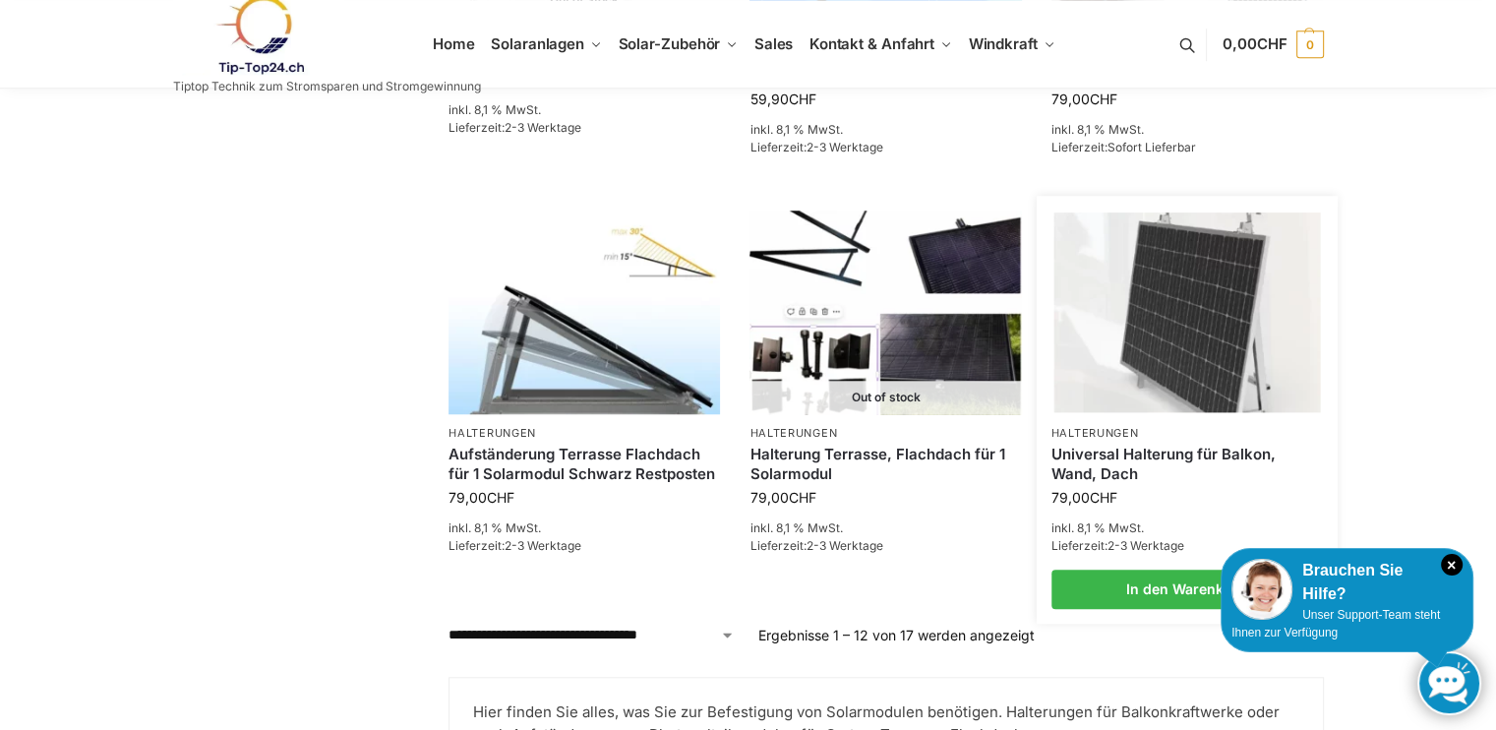
click at [1085, 461] on link "Universal Halterung für Balkon, Wand, Dach" at bounding box center [1188, 464] width 272 height 38
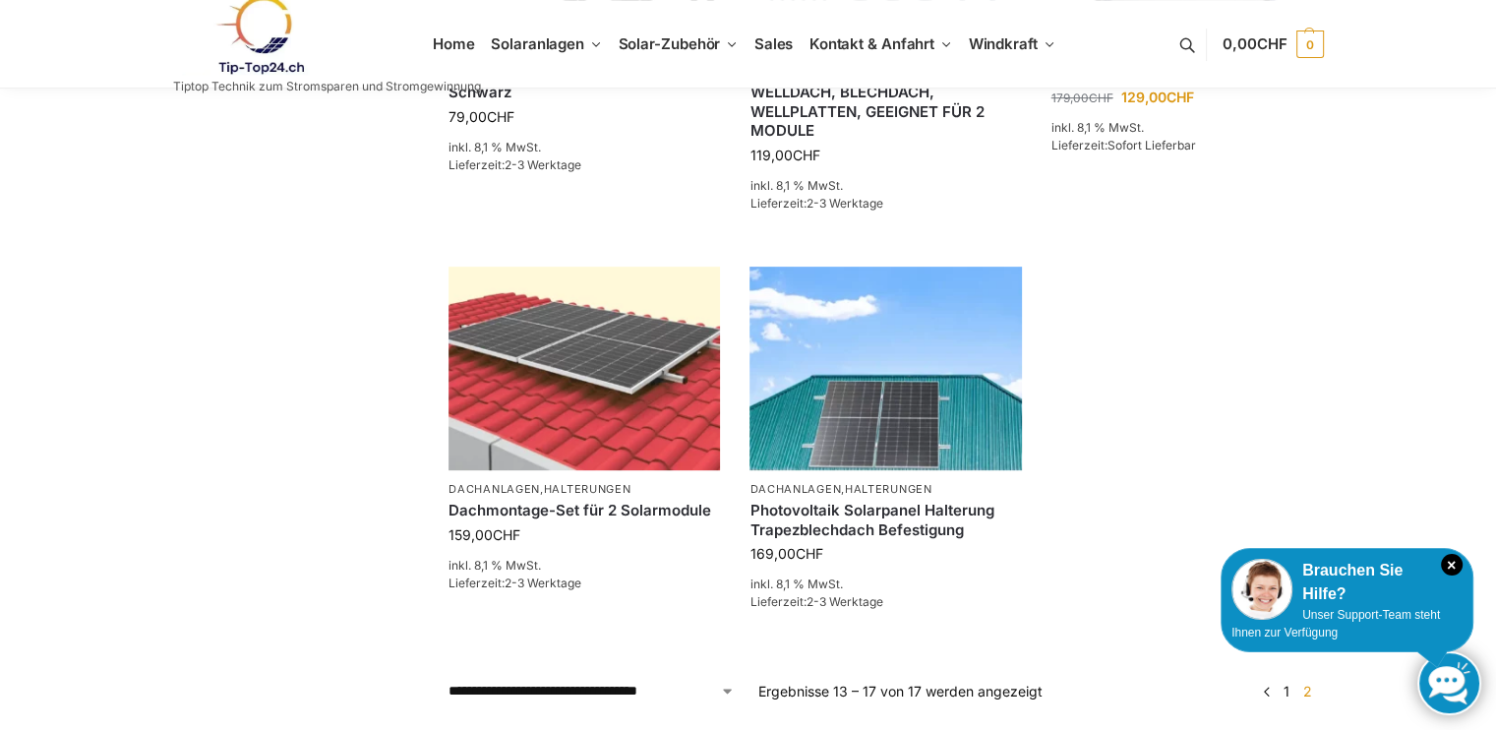
scroll to position [841, 0]
